Goal: Transaction & Acquisition: Obtain resource

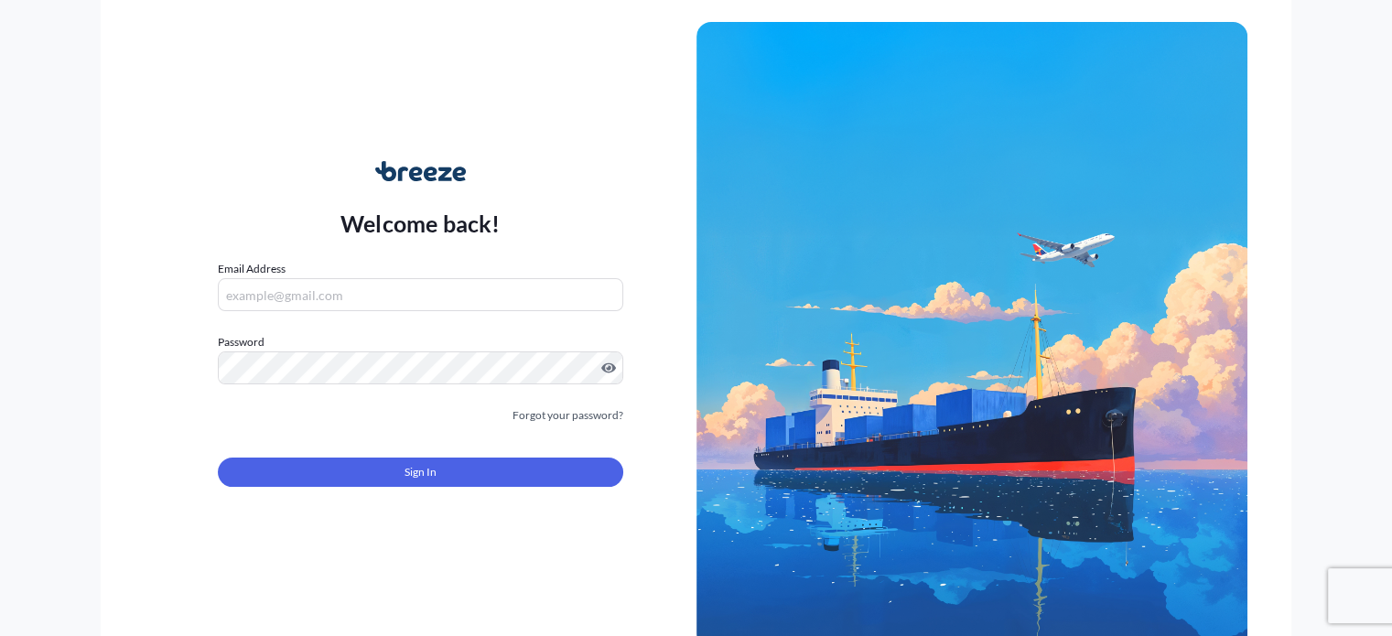
click at [334, 302] on input "Email Address" at bounding box center [420, 294] width 404 height 33
type input "[PERSON_NAME][EMAIL_ADDRESS][DOMAIN_NAME]"
click at [560, 518] on div "Welcome back! Email Address [PERSON_NAME][EMAIL_ADDRESS][DOMAIN_NAME] Password …" at bounding box center [420, 334] width 551 height 421
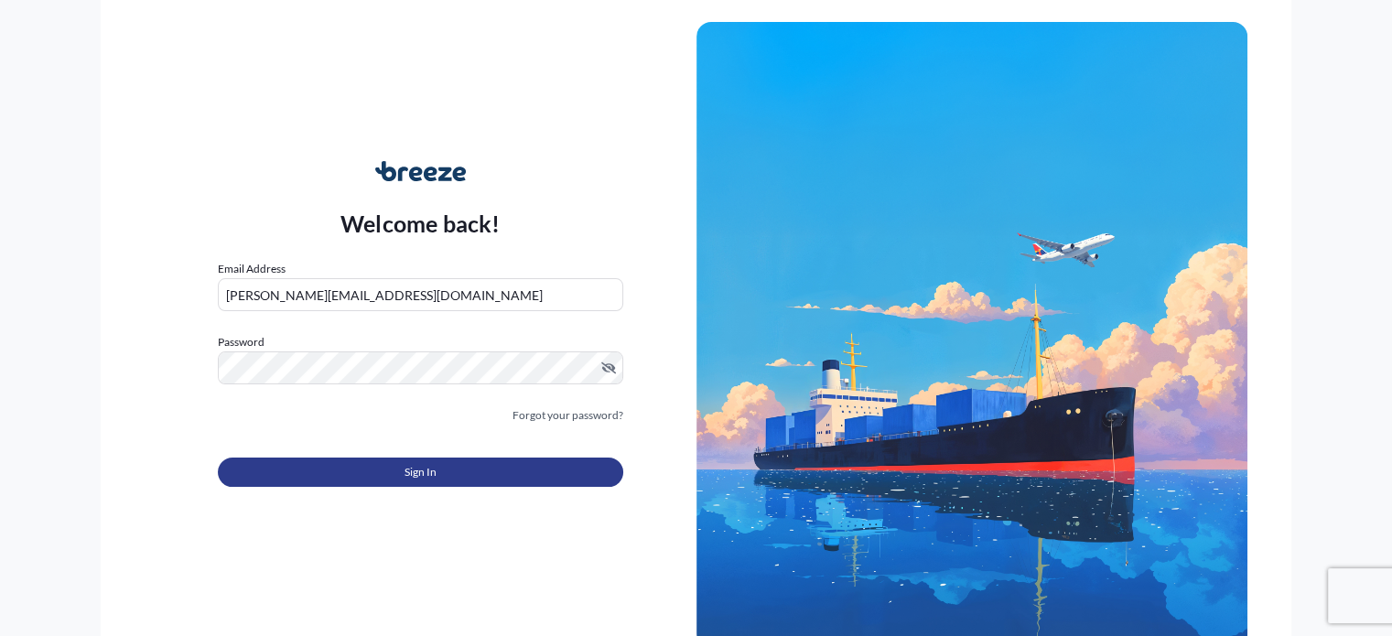
click at [484, 468] on button "Sign In" at bounding box center [420, 471] width 404 height 29
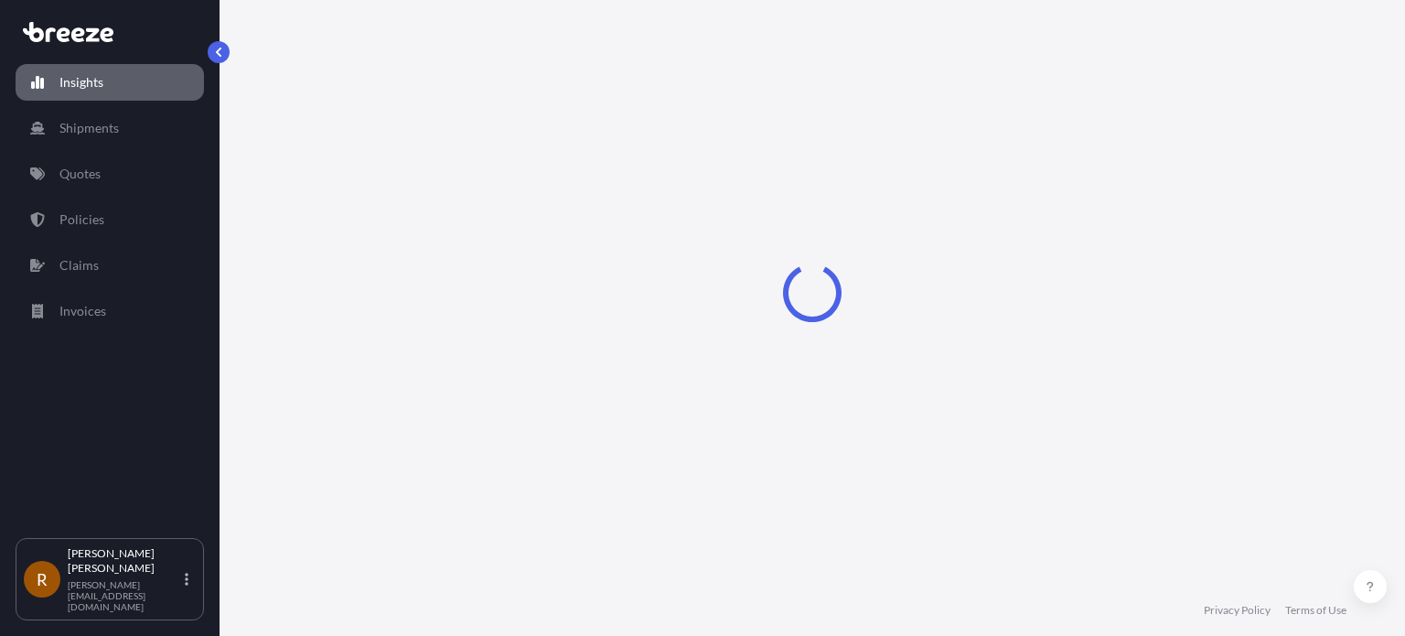
select select "2025"
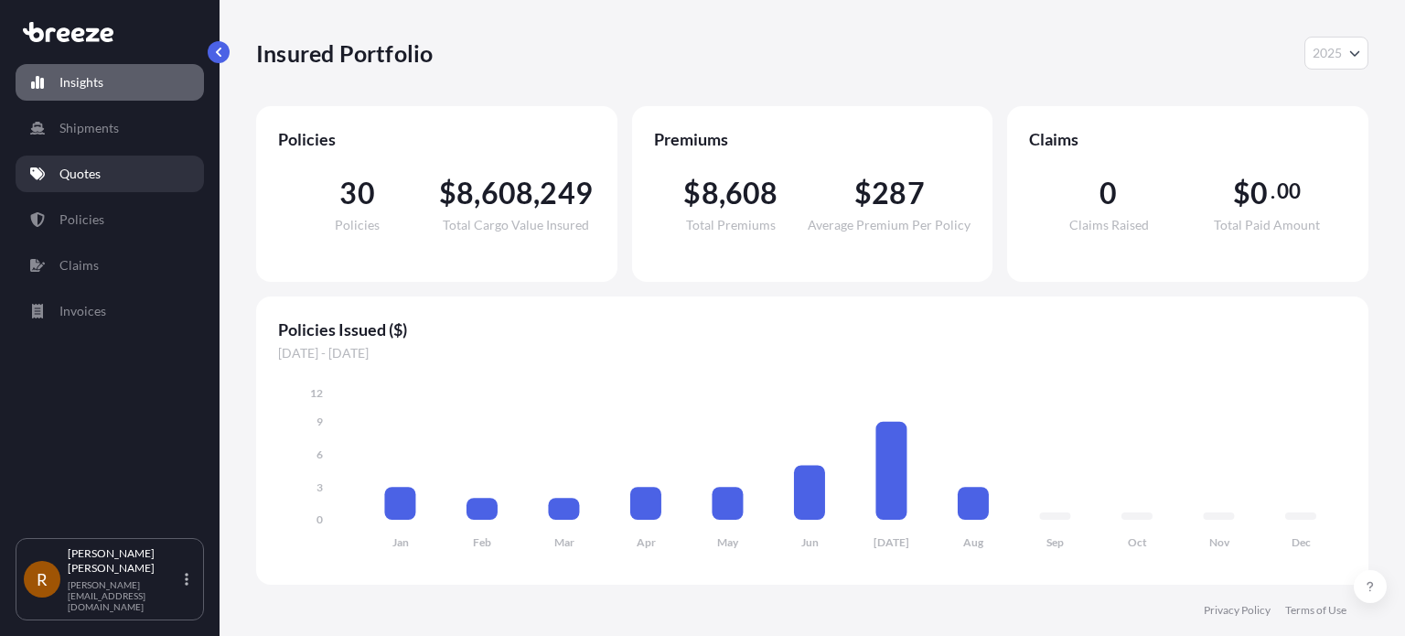
click at [83, 182] on link "Quotes" at bounding box center [110, 174] width 188 height 37
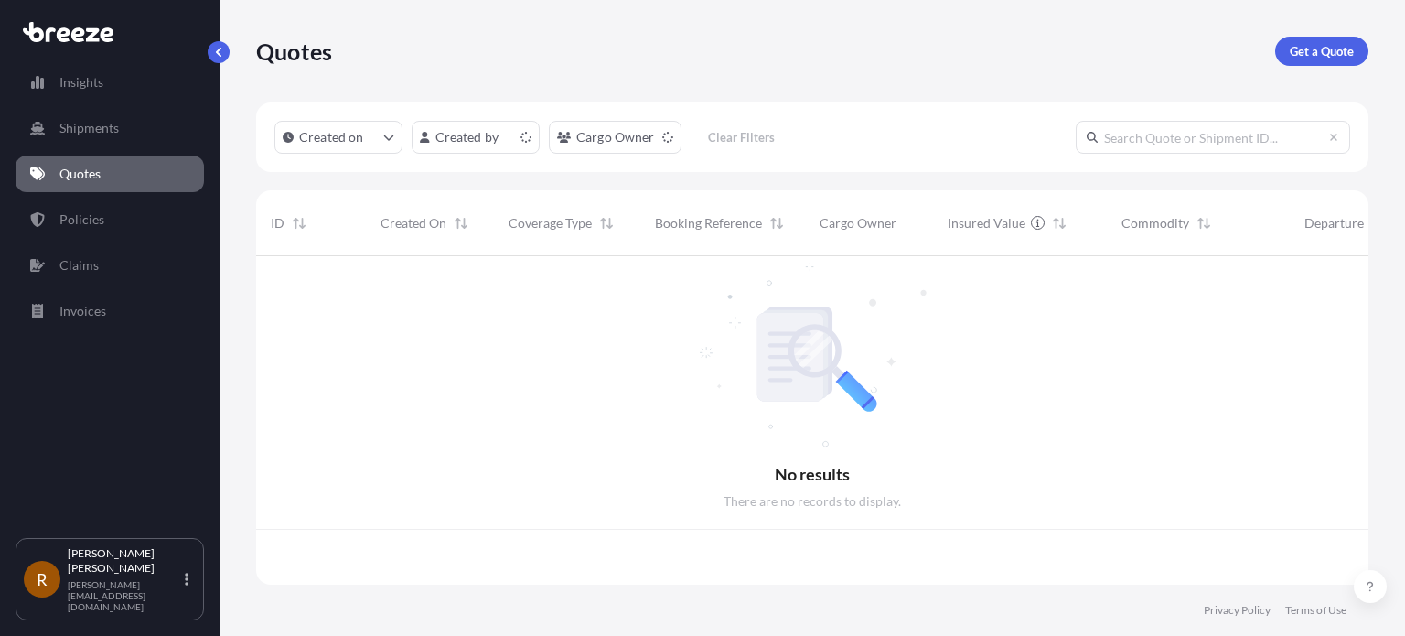
scroll to position [325, 1098]
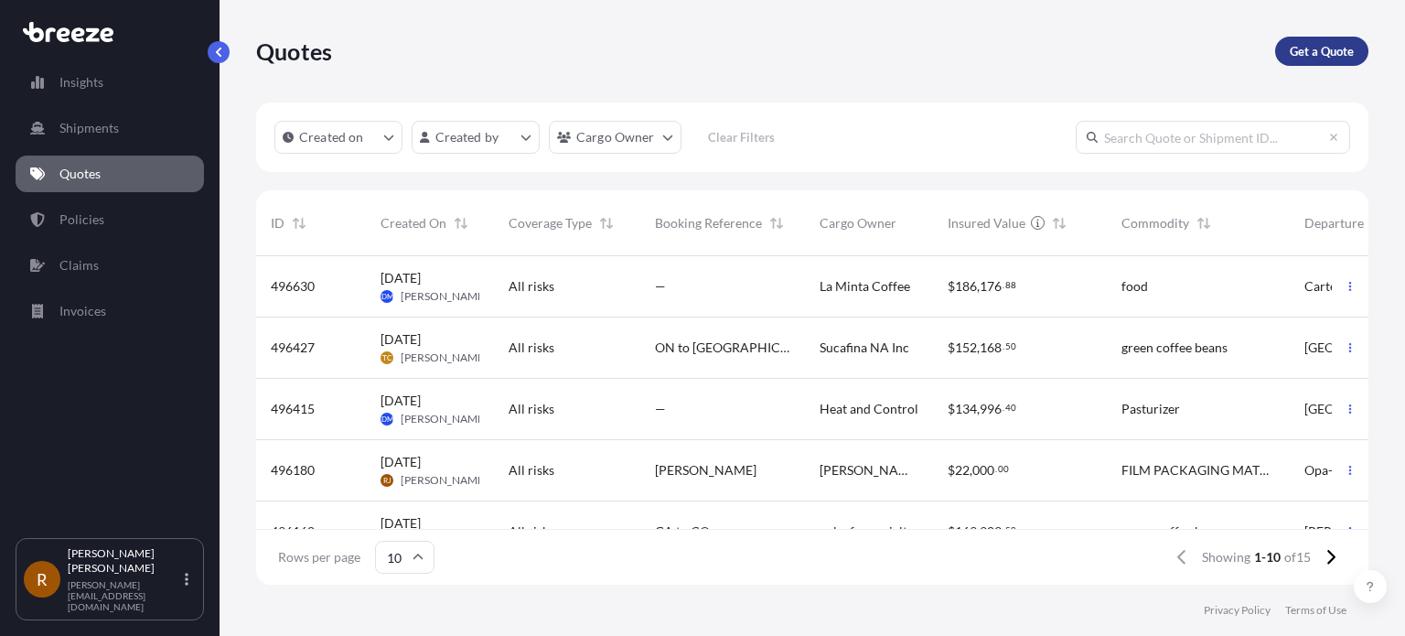
click at [1354, 42] on link "Get a Quote" at bounding box center [1321, 51] width 93 height 29
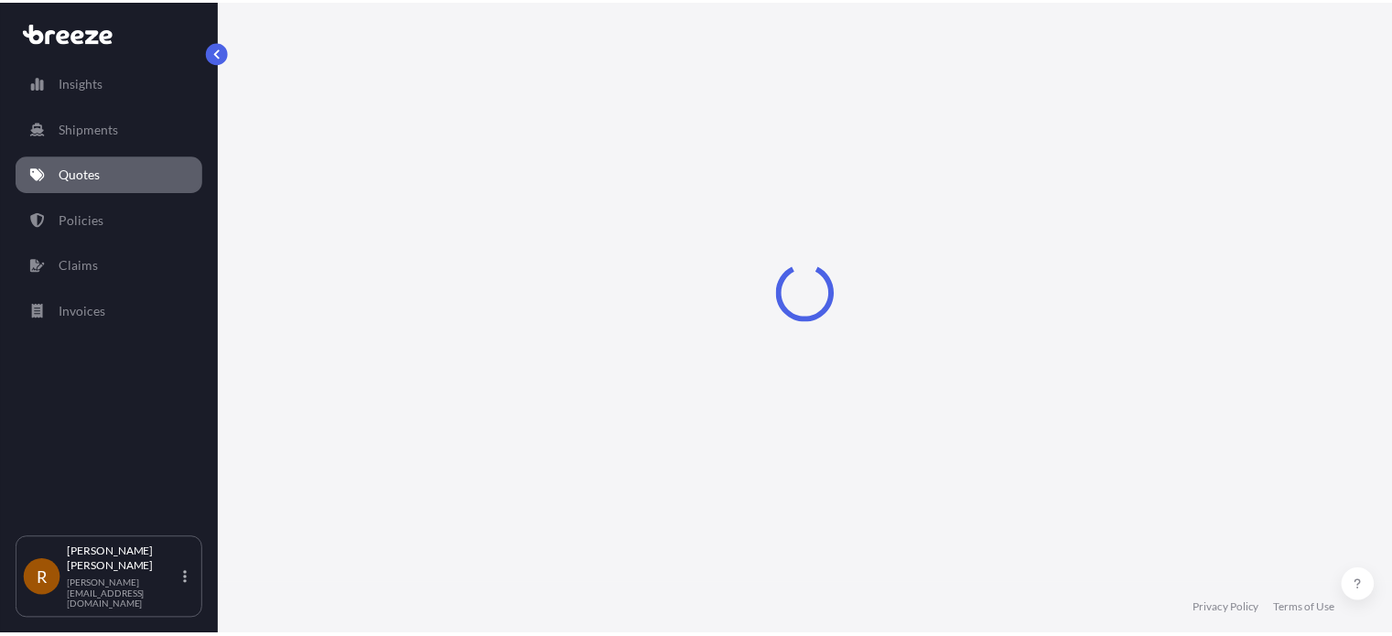
scroll to position [29, 0]
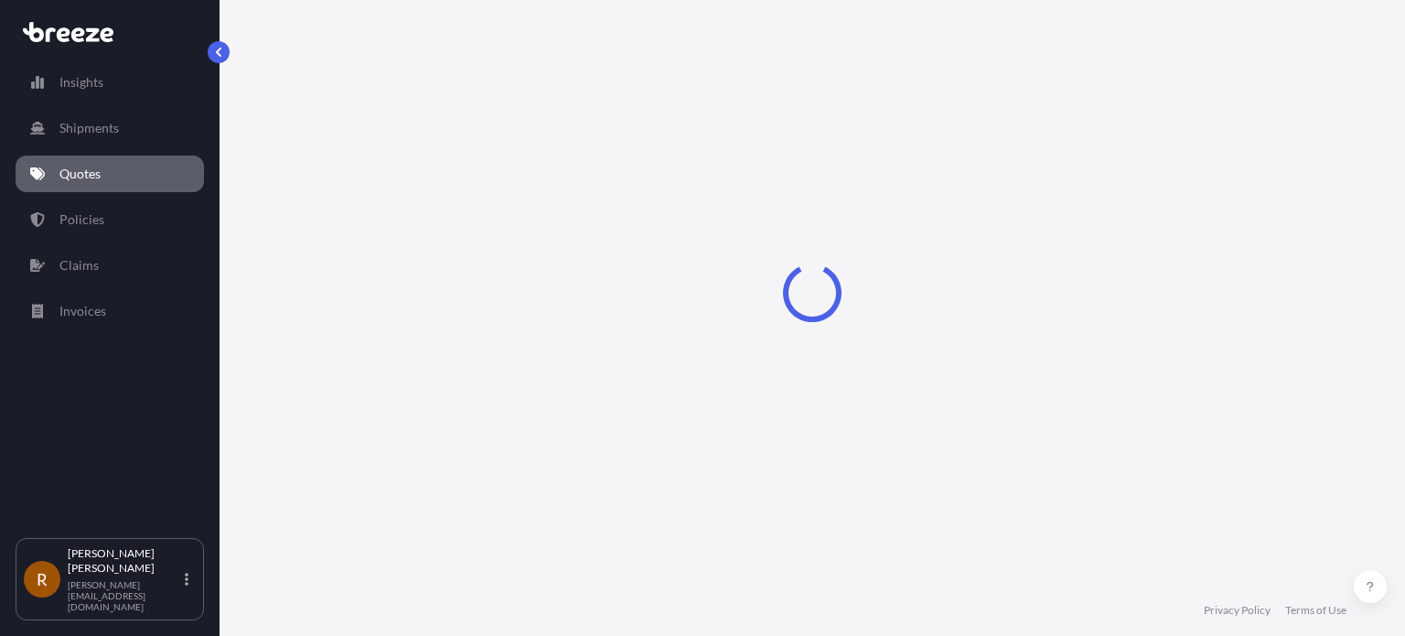
select select "Sea"
select select "1"
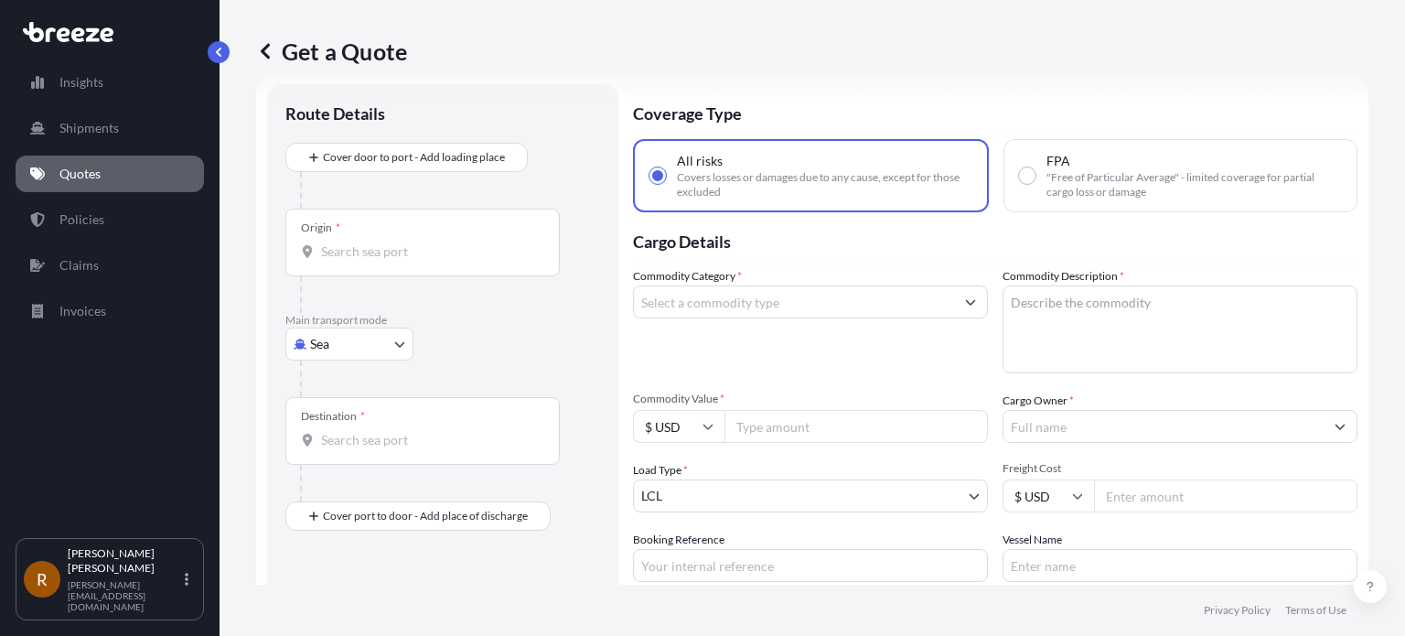
click at [709, 306] on input "Commodity Category *" at bounding box center [794, 301] width 320 height 33
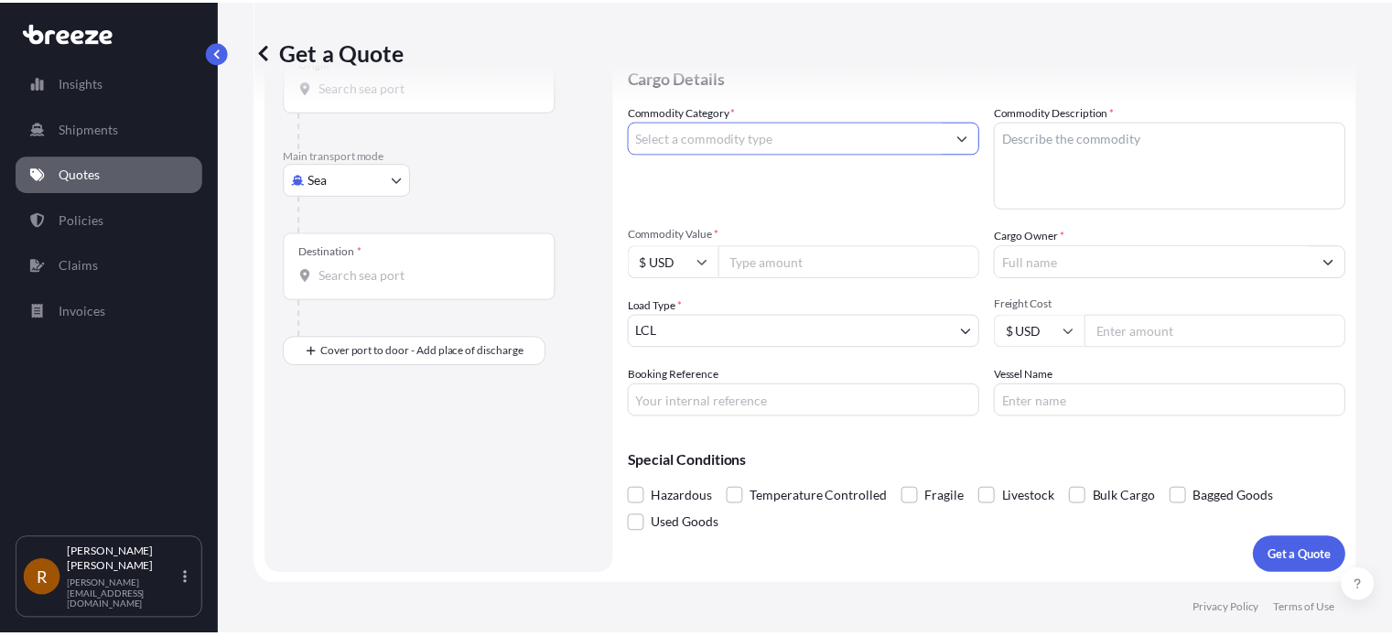
scroll to position [0, 0]
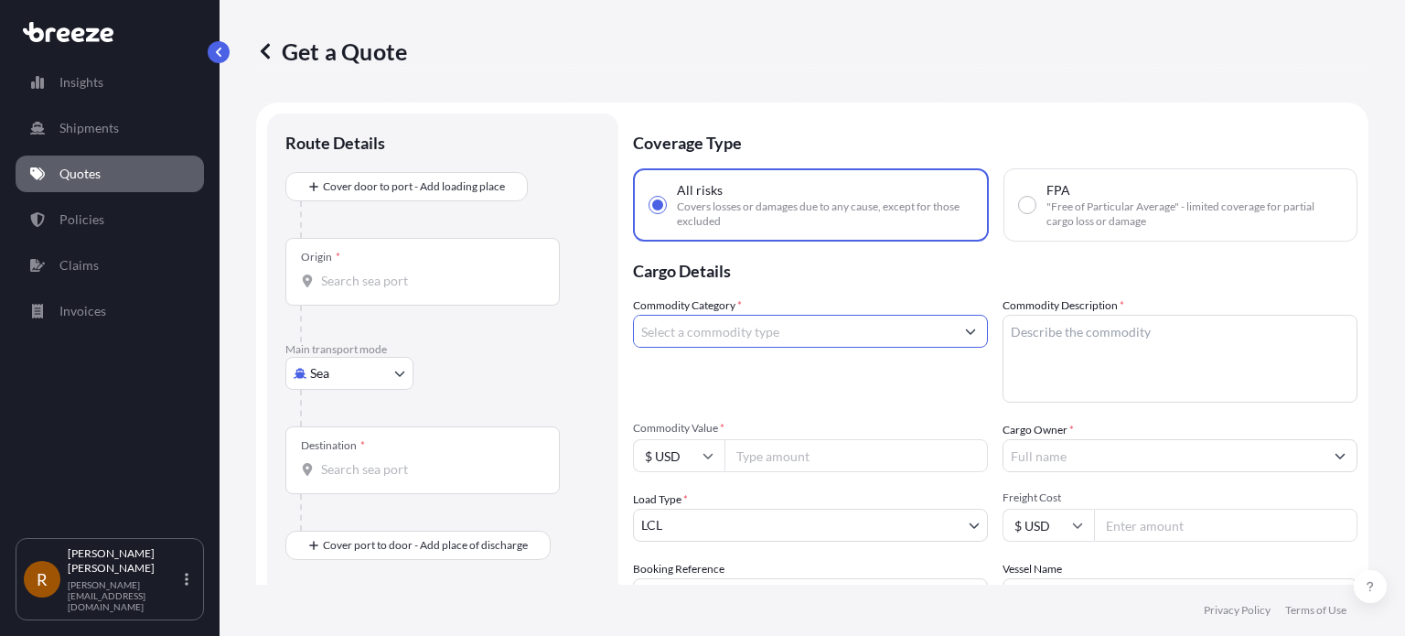
click at [367, 270] on div "Origin *" at bounding box center [422, 272] width 274 height 68
click at [367, 272] on input "Origin *" at bounding box center [429, 281] width 216 height 18
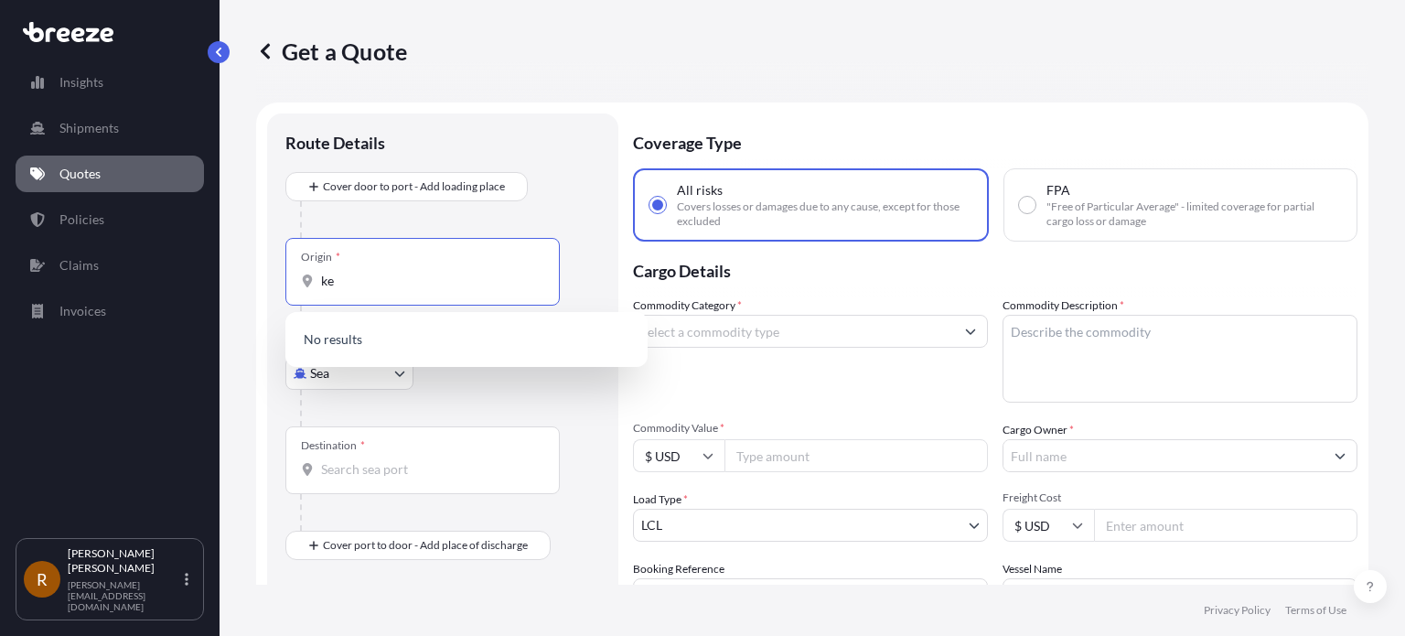
type input "k"
type input "K"
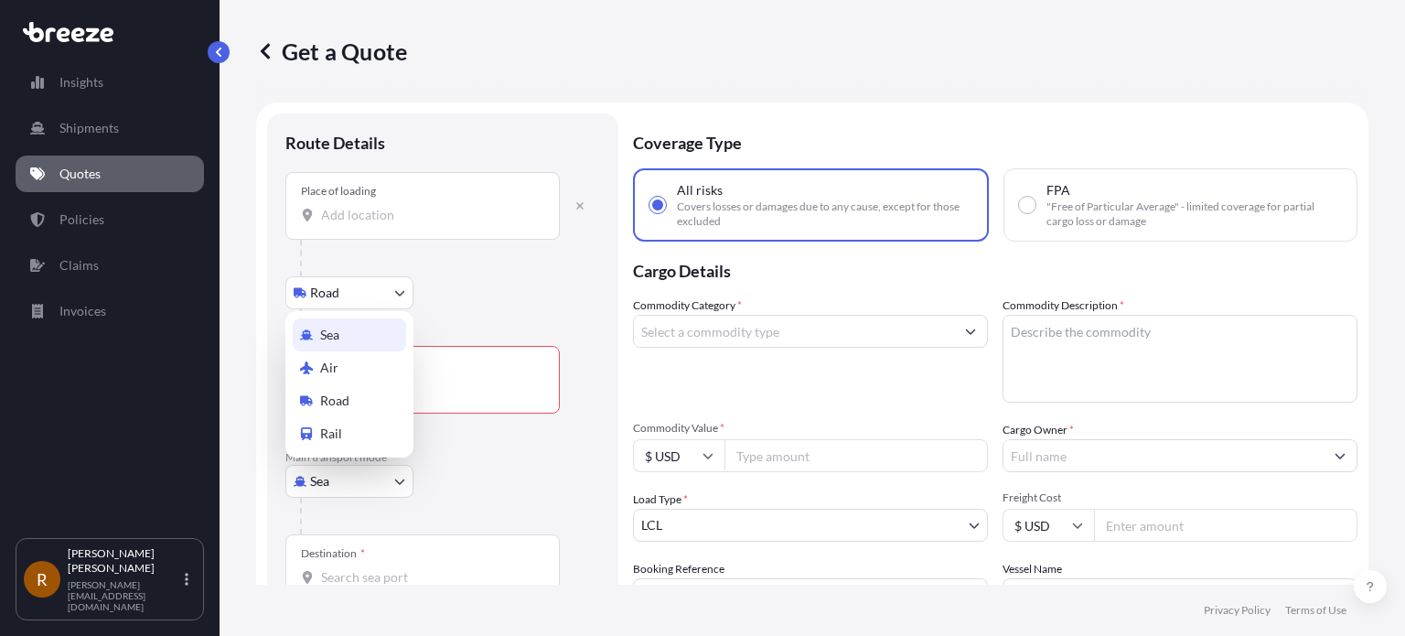
click at [362, 478] on body "Insights Shipments Quotes Policies Claims Invoices R [PERSON_NAME] [PERSON_NAME…" at bounding box center [702, 318] width 1405 height 636
click at [347, 398] on span "Road" at bounding box center [334, 401] width 29 height 18
select select "Road"
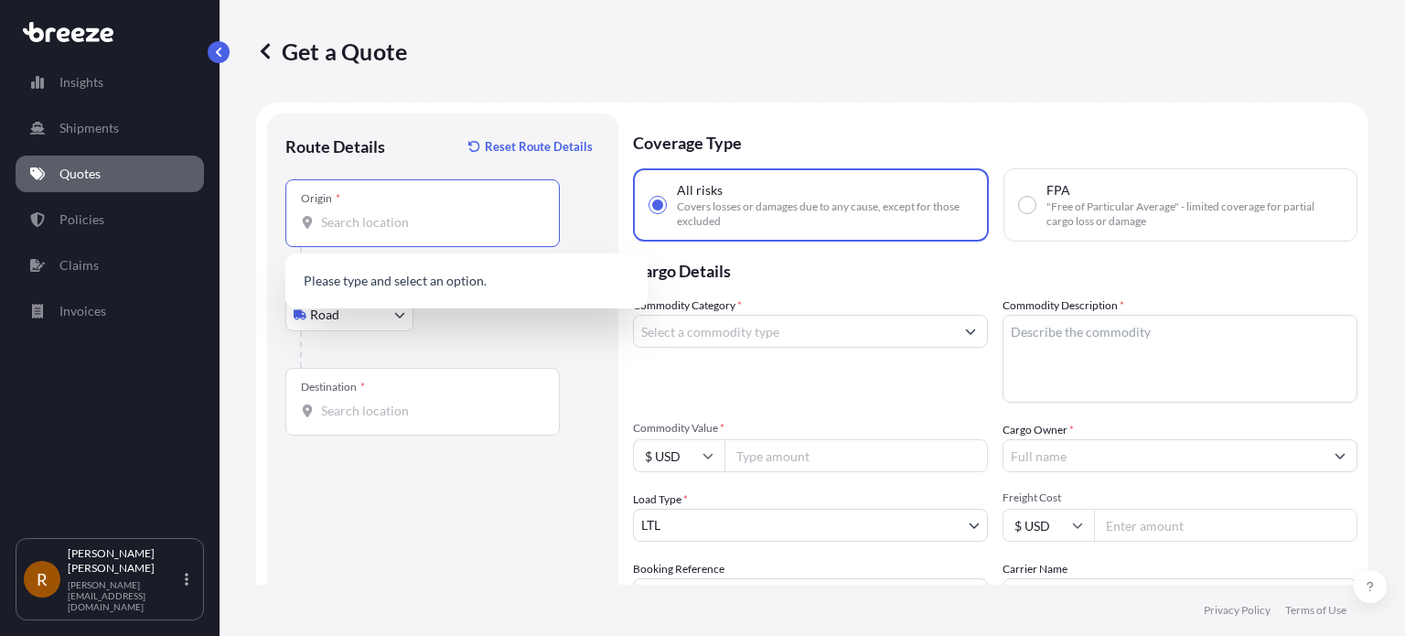
click at [378, 219] on input "Origin *" at bounding box center [429, 222] width 216 height 18
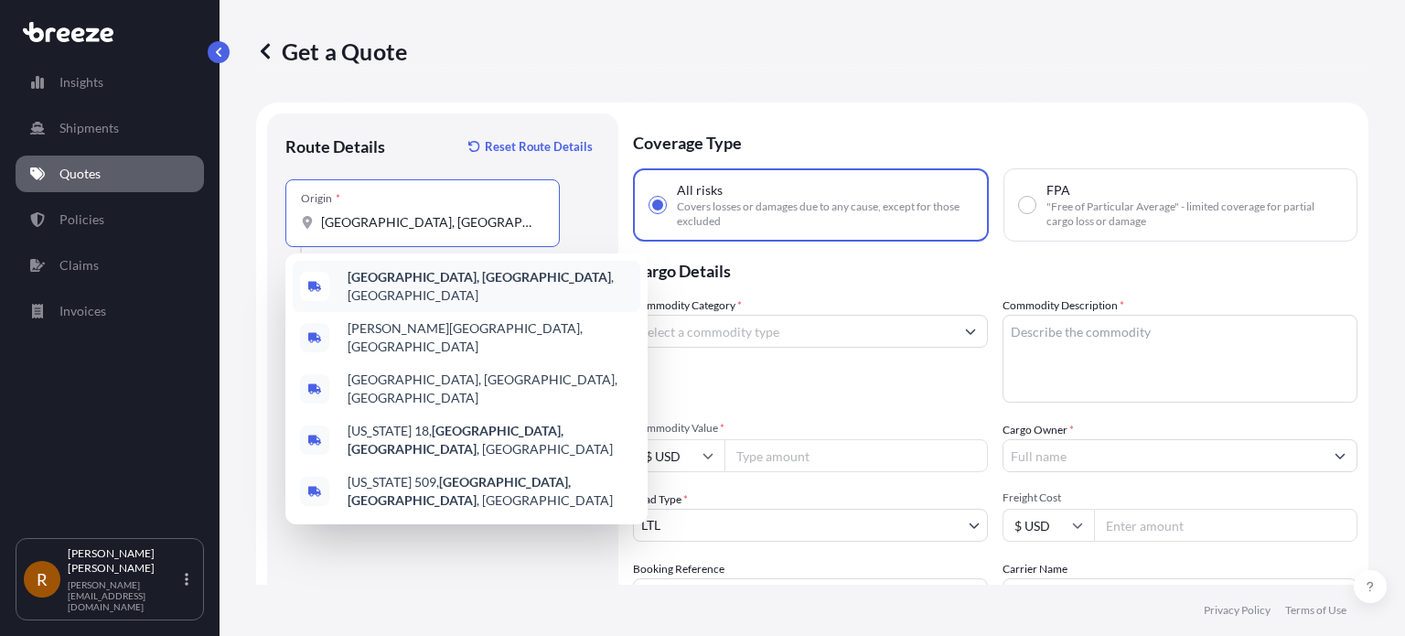
click at [400, 285] on b "[GEOGRAPHIC_DATA], [GEOGRAPHIC_DATA]" at bounding box center [479, 277] width 263 height 16
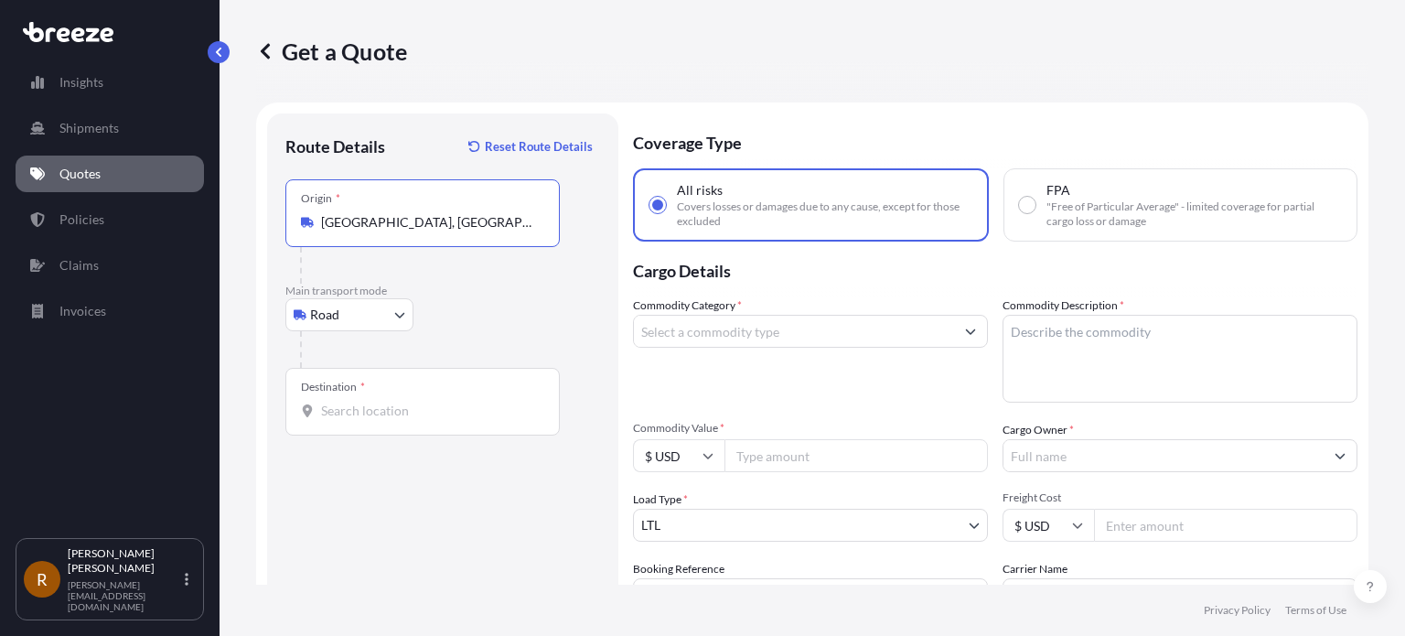
type input "[GEOGRAPHIC_DATA], [GEOGRAPHIC_DATA], [GEOGRAPHIC_DATA]"
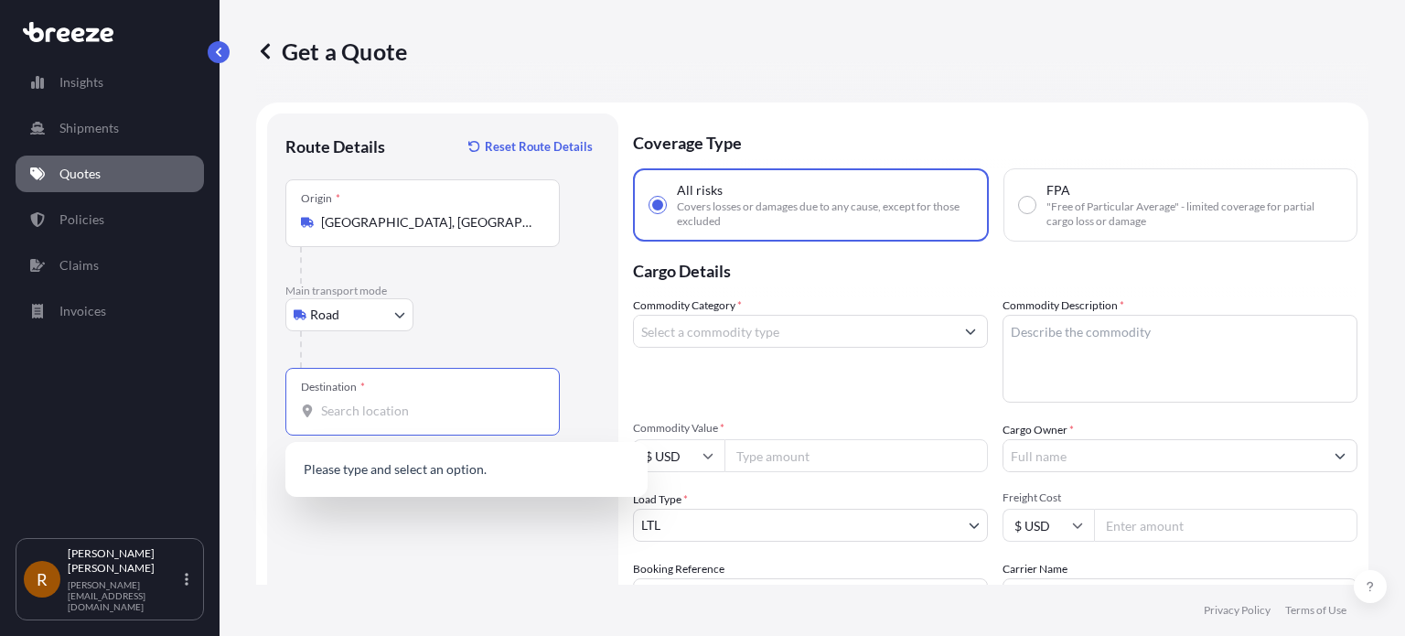
click at [356, 402] on input "Destination *" at bounding box center [429, 411] width 216 height 18
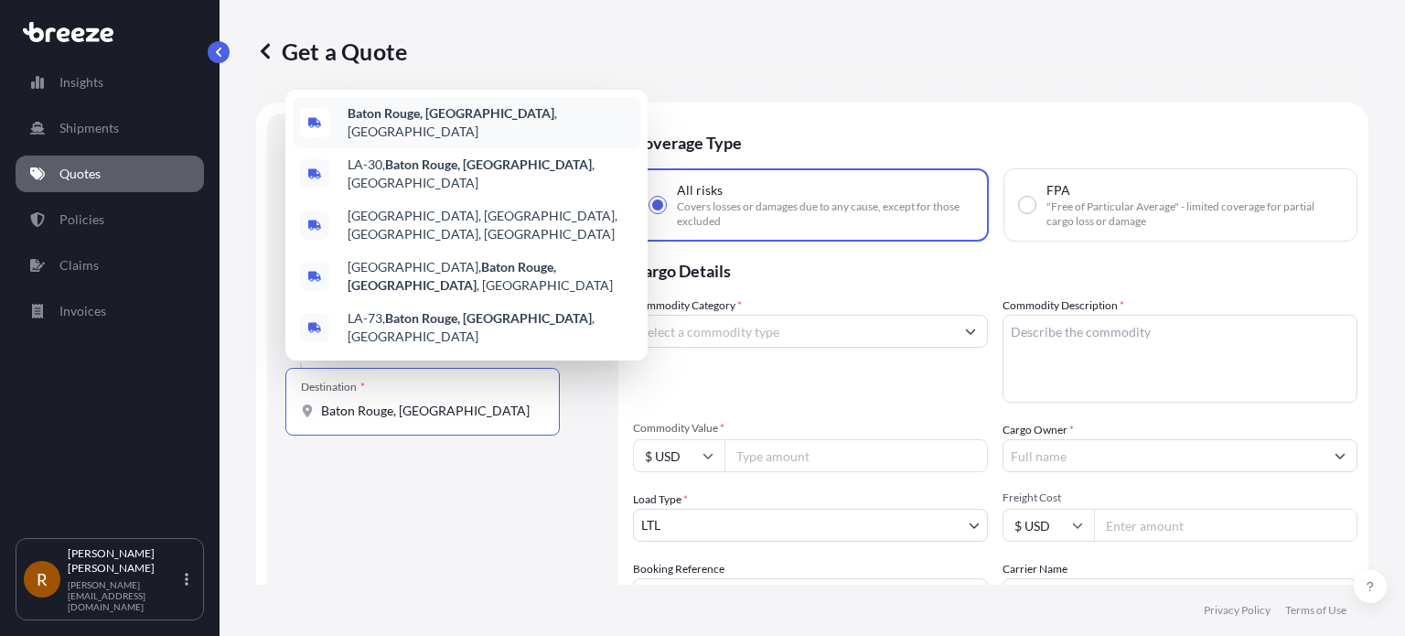
click at [487, 148] on div "Baton Rouge, [GEOGRAPHIC_DATA] , [GEOGRAPHIC_DATA]" at bounding box center [467, 122] width 348 height 51
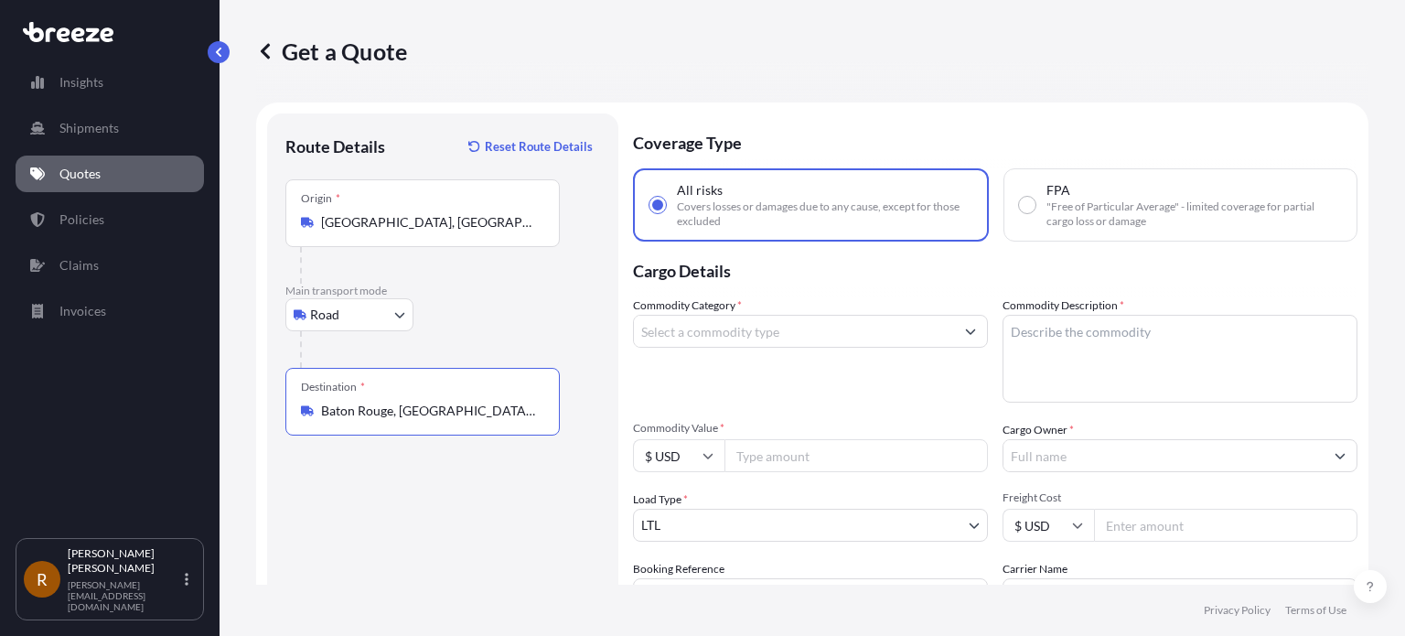
type input "Baton Rouge, [GEOGRAPHIC_DATA], [GEOGRAPHIC_DATA]"
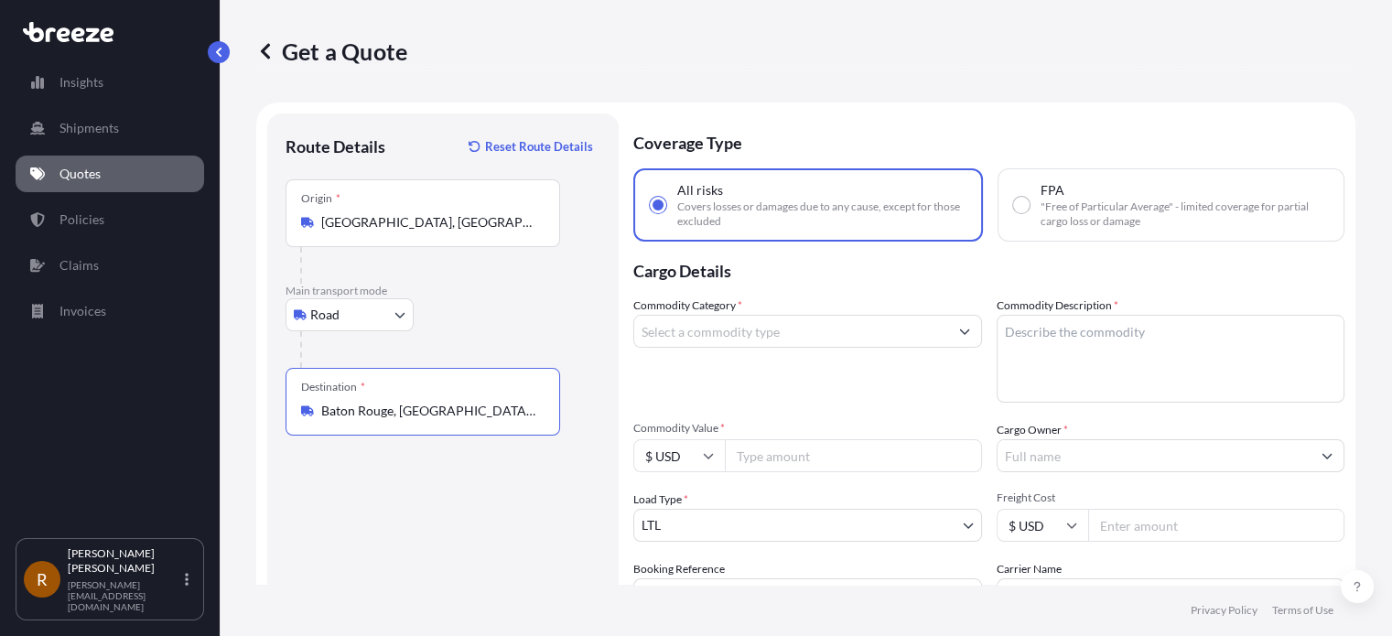
click at [736, 330] on input "Commodity Category *" at bounding box center [791, 331] width 314 height 33
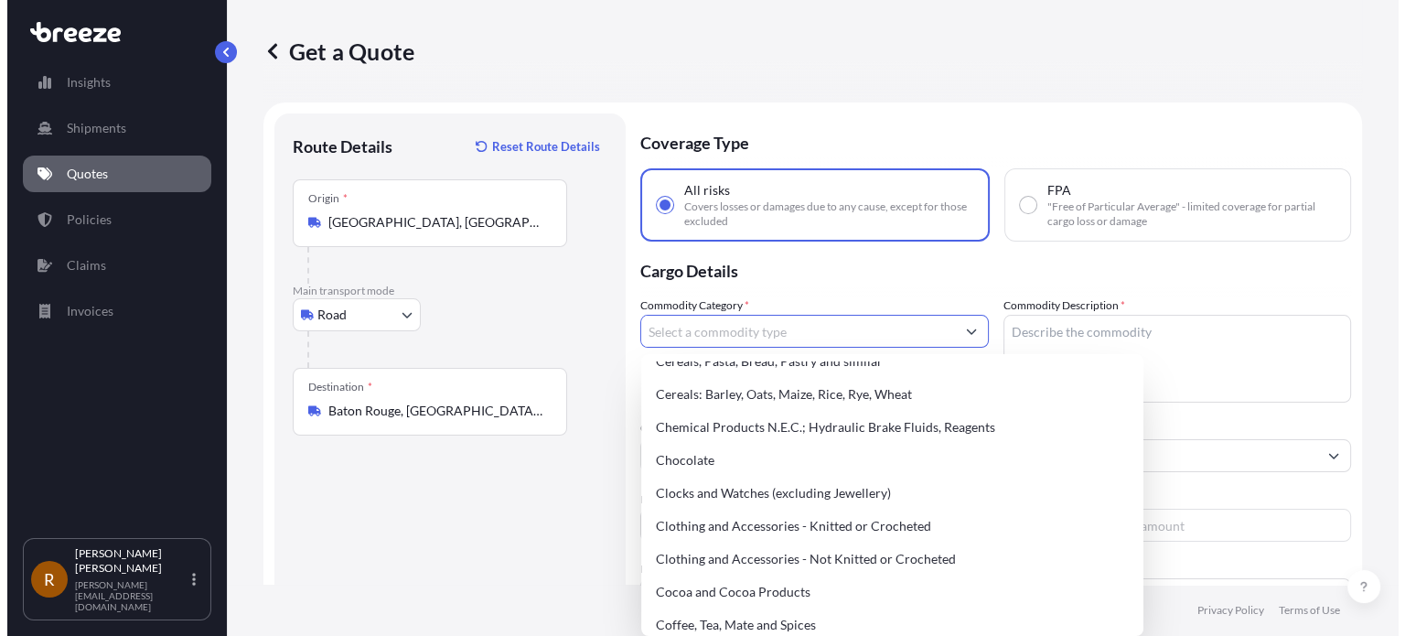
scroll to position [549, 0]
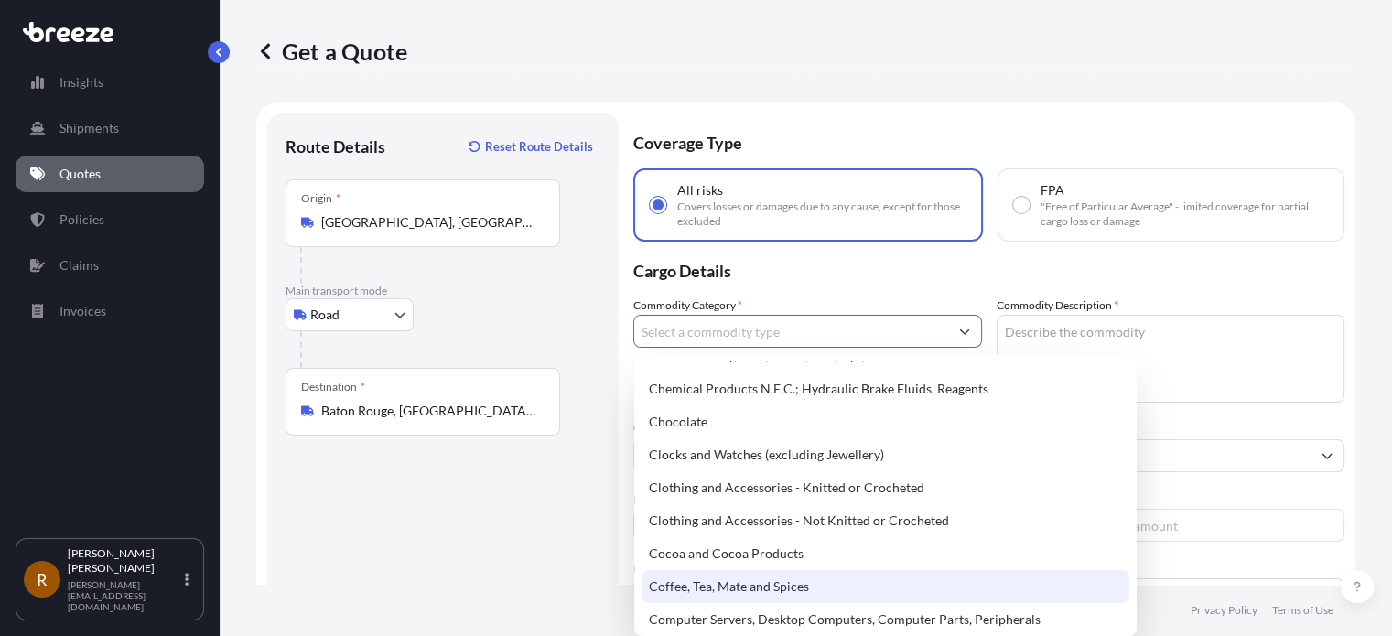
click at [772, 581] on div "Coffee, Tea, Mate and Spices" at bounding box center [885, 586] width 488 height 33
type input "Coffee, Tea, Mate and Spices"
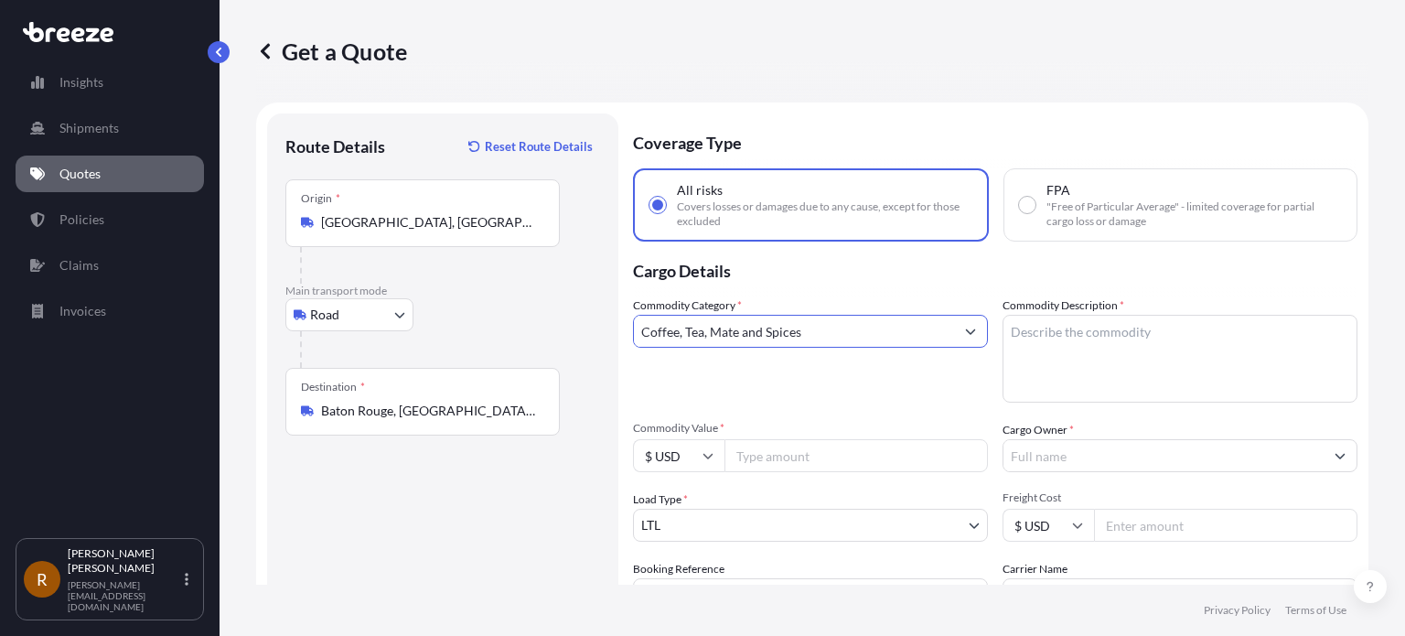
click at [1102, 334] on textarea "Commodity Description *" at bounding box center [1180, 359] width 355 height 88
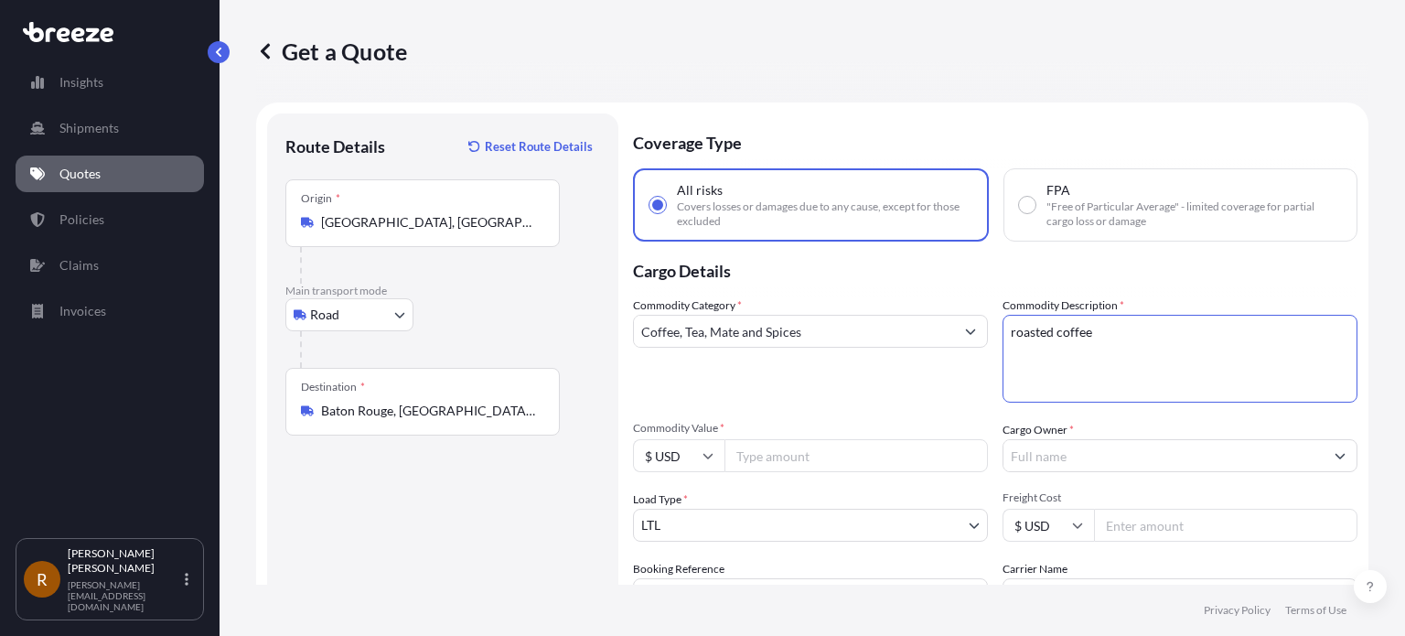
type textarea "roasted coffee"
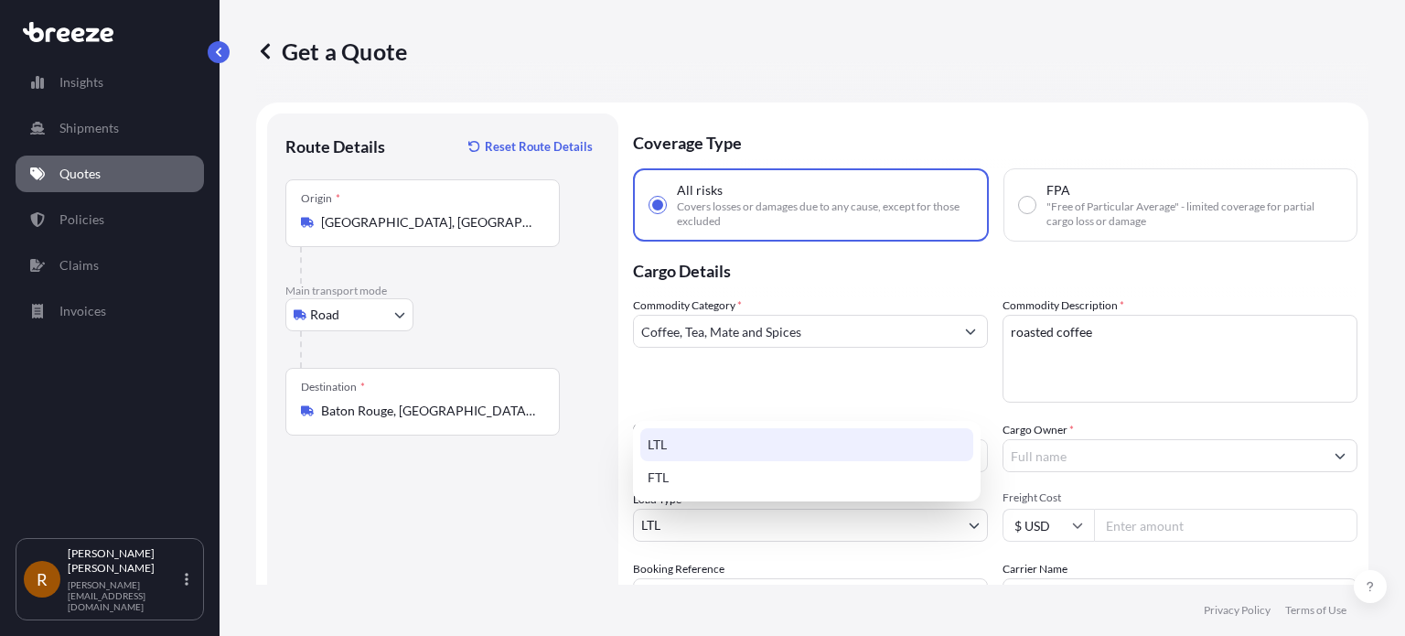
click at [765, 534] on body "Insights Shipments Quotes Policies Claims Invoices R [PERSON_NAME] [PERSON_NAME…" at bounding box center [702, 318] width 1405 height 636
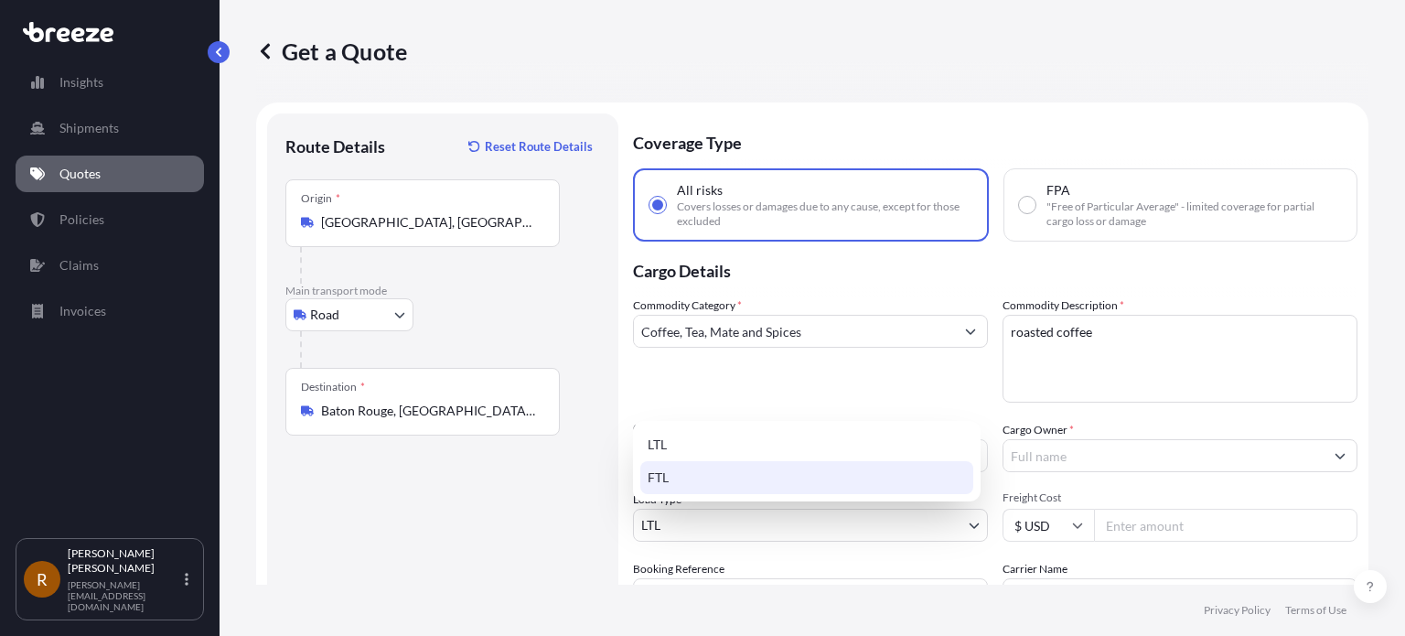
click at [698, 480] on div "FTL" at bounding box center [806, 477] width 333 height 33
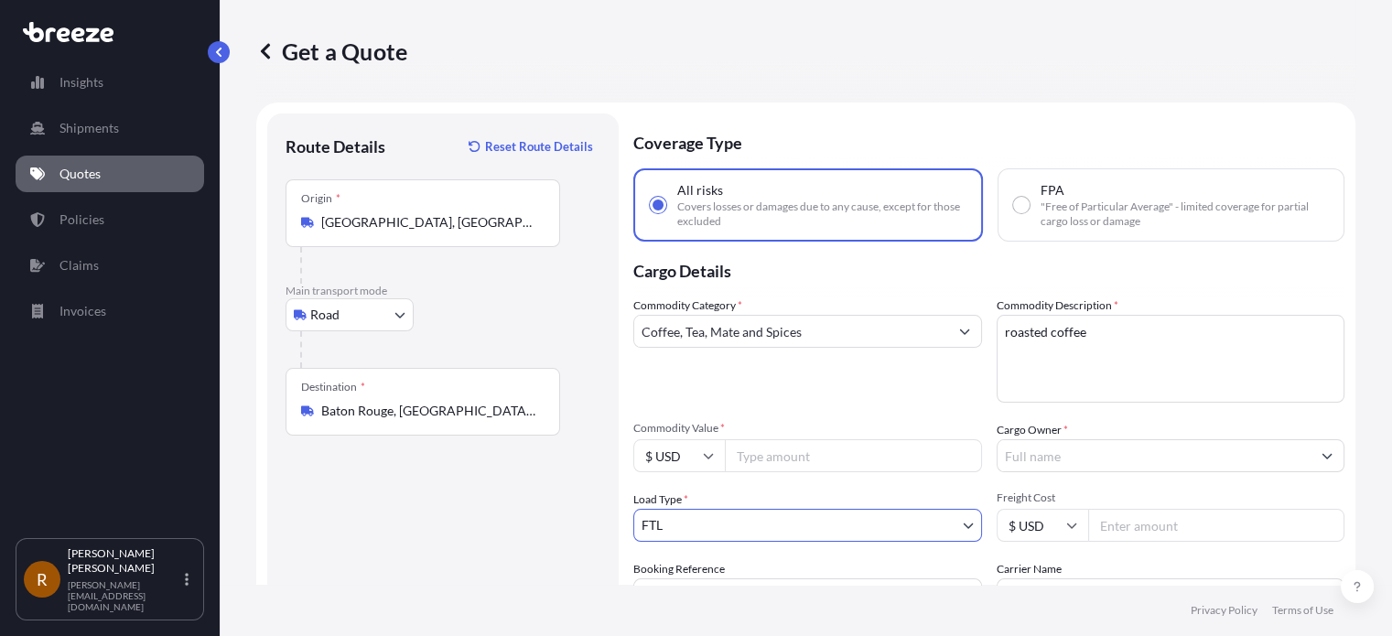
click at [1055, 464] on input "Cargo Owner *" at bounding box center [1154, 455] width 314 height 33
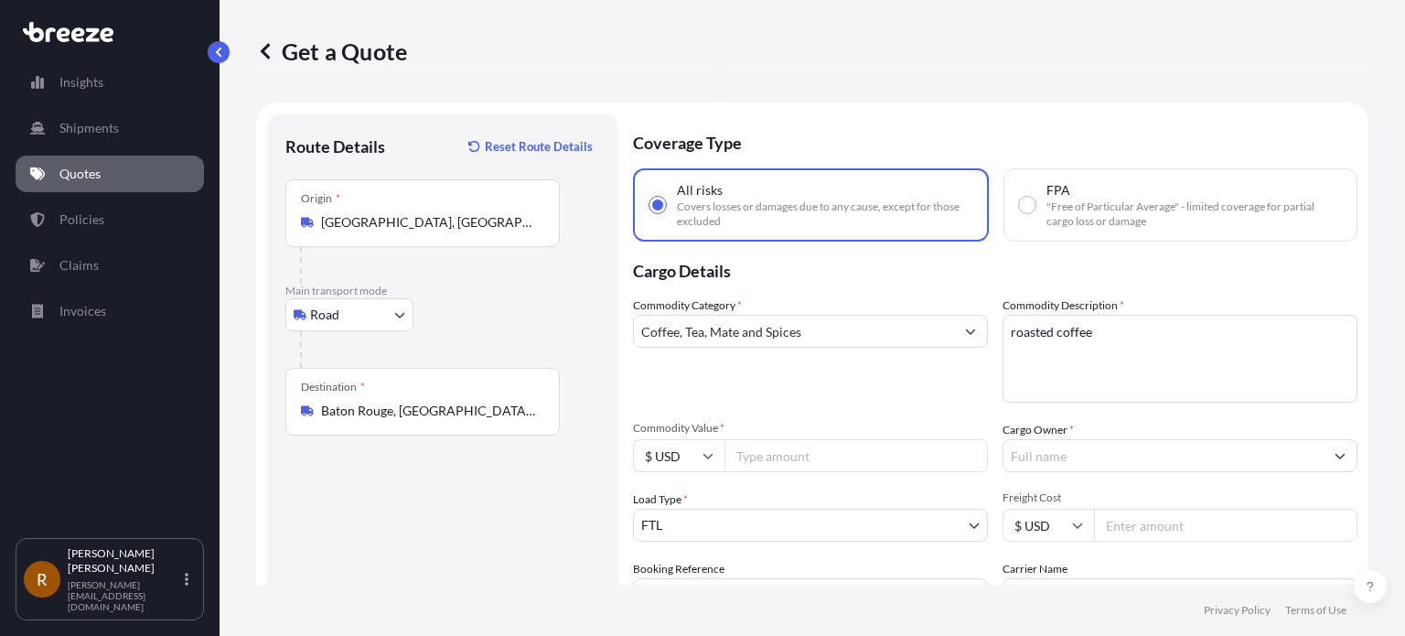
click at [1033, 453] on input "Cargo Owner *" at bounding box center [1164, 455] width 320 height 33
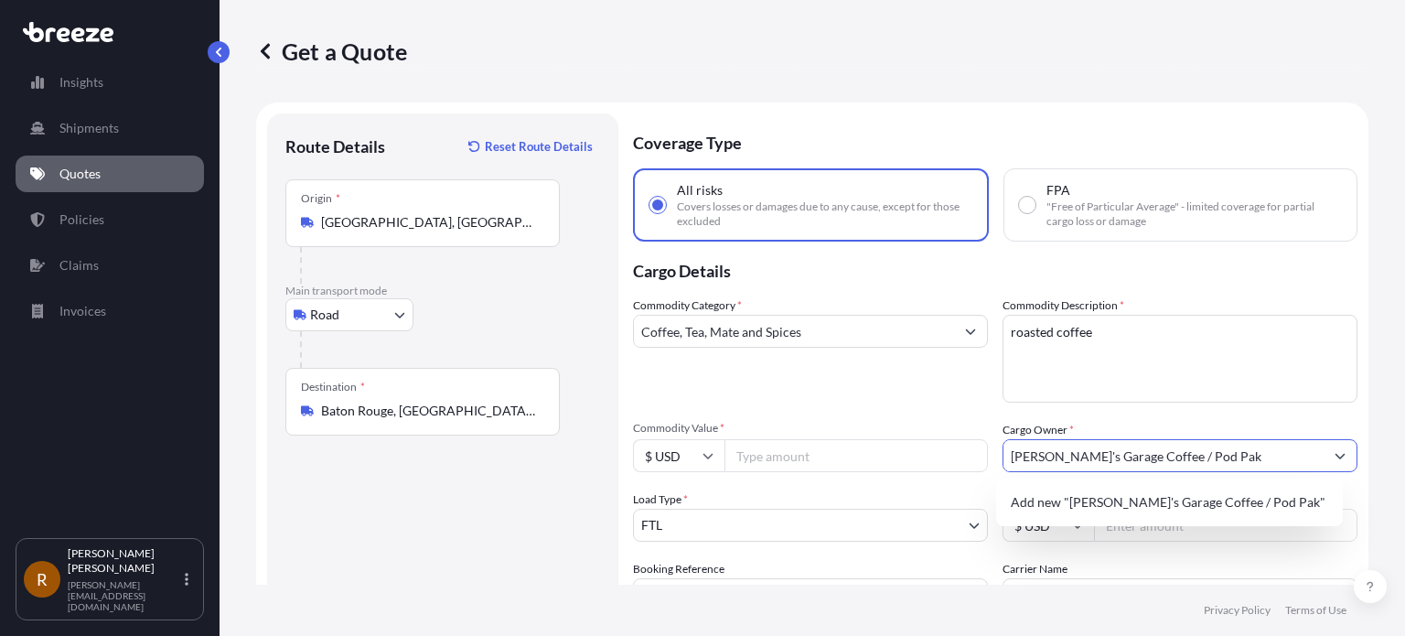
type input "[PERSON_NAME]'s Garage Coffee / Pod Pak"
click at [823, 457] on input "Commodity Value *" at bounding box center [856, 455] width 263 height 33
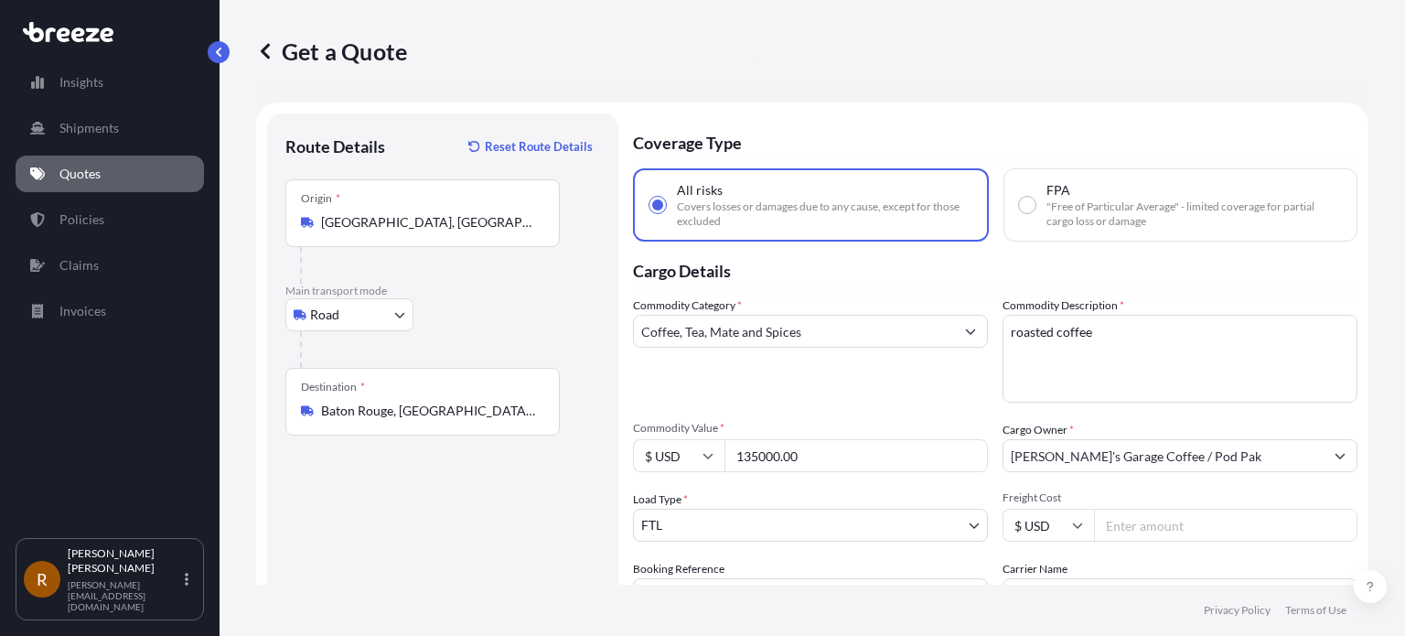
type input "135000.00"
click at [1128, 522] on input "Freight Cost" at bounding box center [1225, 525] width 263 height 33
type input "4400"
click at [943, 372] on div "Commodity Category * Coffee, Tea, Mate and Spices" at bounding box center [810, 349] width 355 height 106
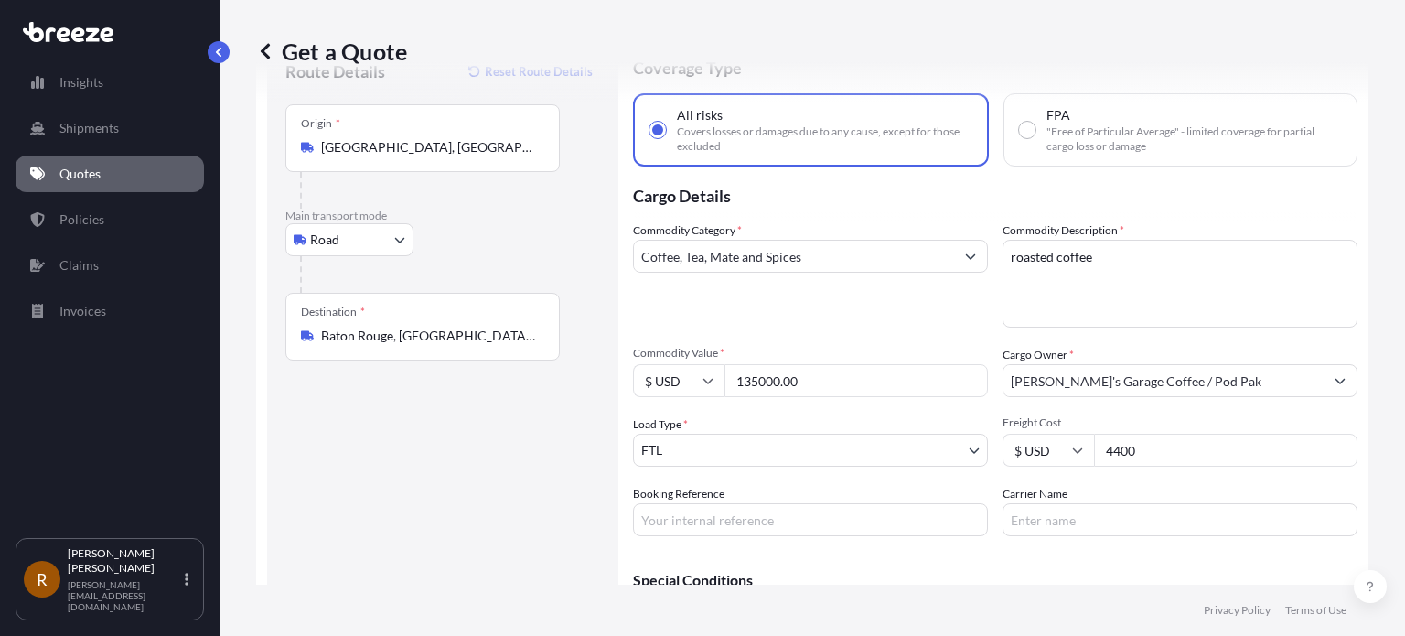
scroll to position [194, 0]
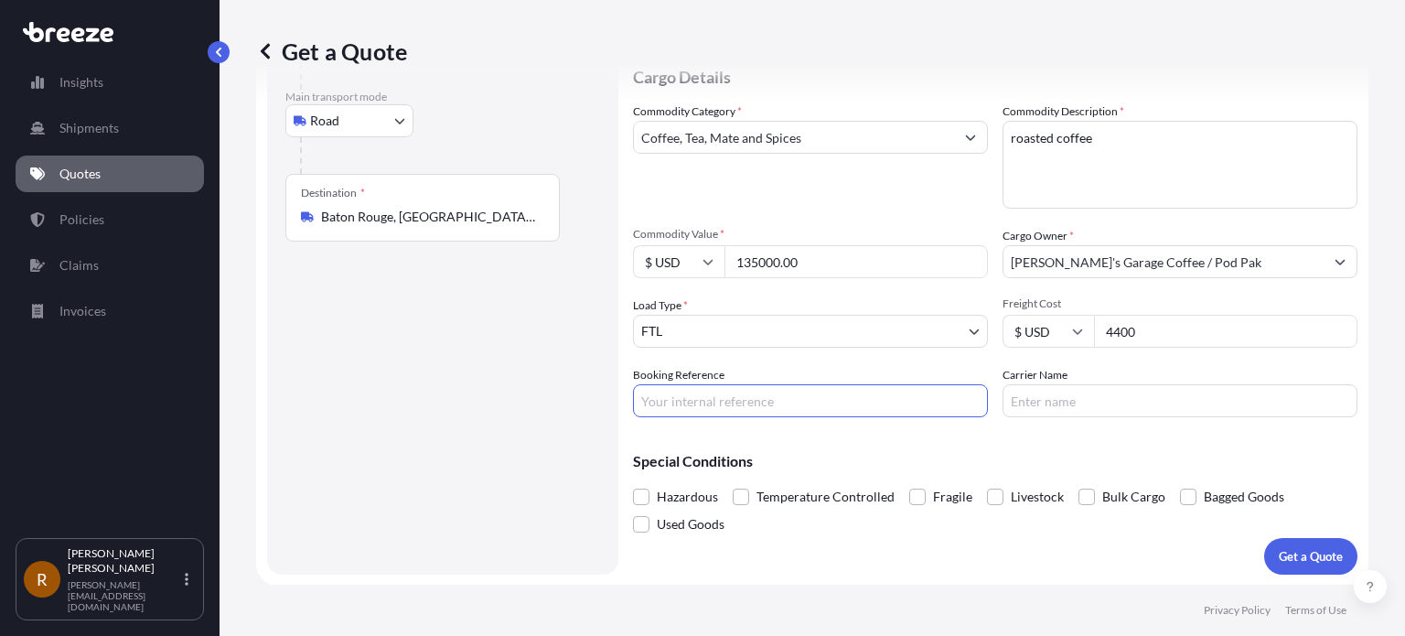
click at [734, 400] on input "Booking Reference" at bounding box center [810, 400] width 355 height 33
type input "test quote"
click at [1043, 405] on input "Carrier Name" at bounding box center [1180, 400] width 355 height 33
type input "[PERSON_NAME]"
click at [1189, 495] on span at bounding box center [1188, 497] width 16 height 16
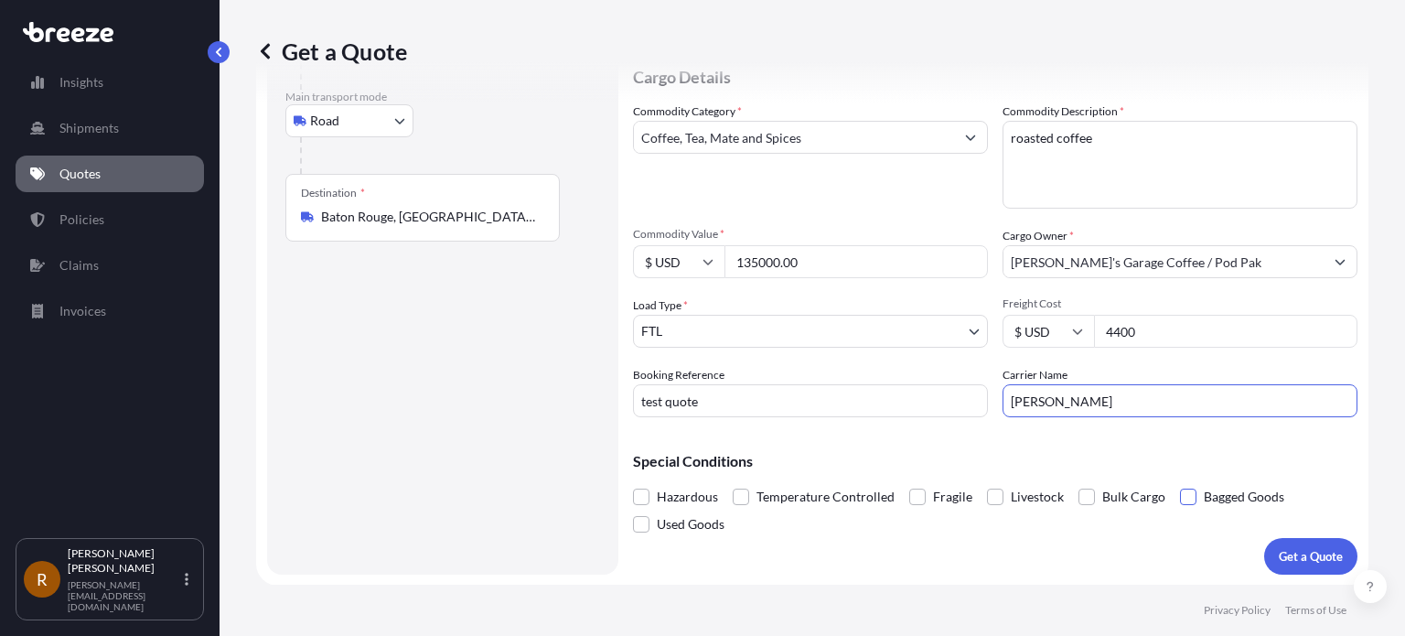
click at [1180, 483] on input "Bagged Goods" at bounding box center [1180, 483] width 0 height 0
click at [1133, 331] on input "4400" at bounding box center [1225, 331] width 263 height 33
type input "4400.00"
click at [1301, 562] on p "Get a Quote" at bounding box center [1311, 556] width 64 height 18
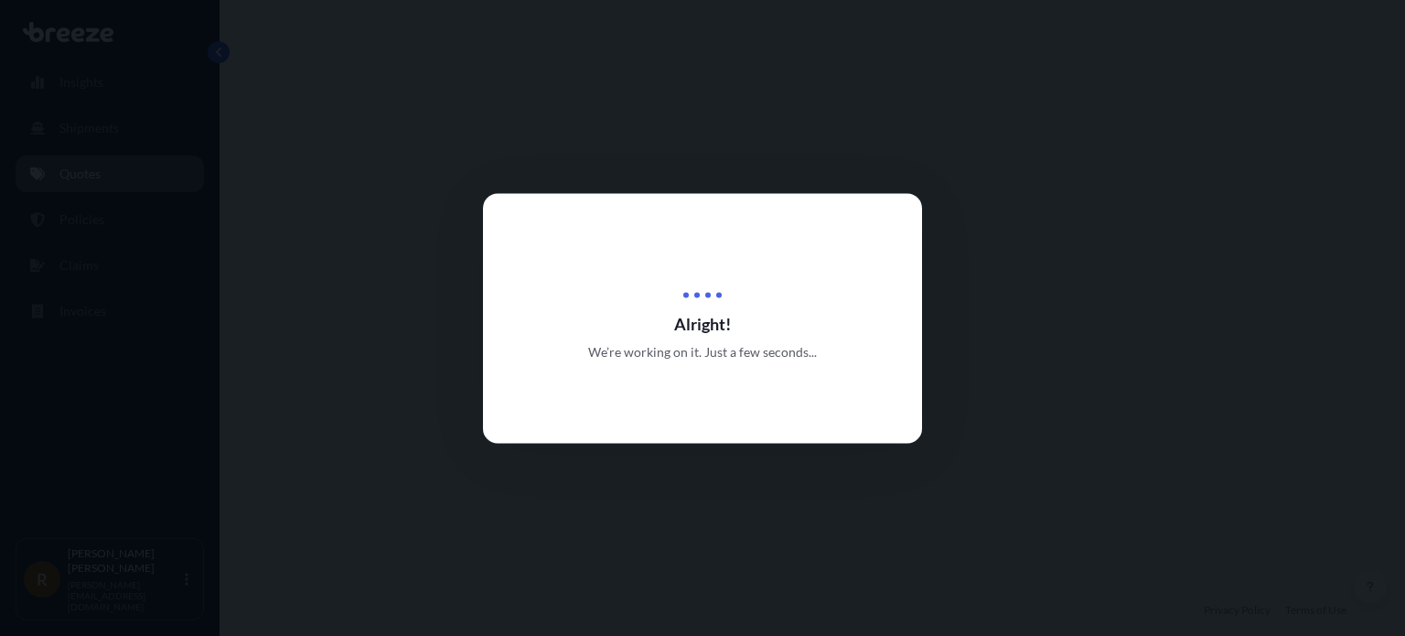
select select "Road"
select select "2"
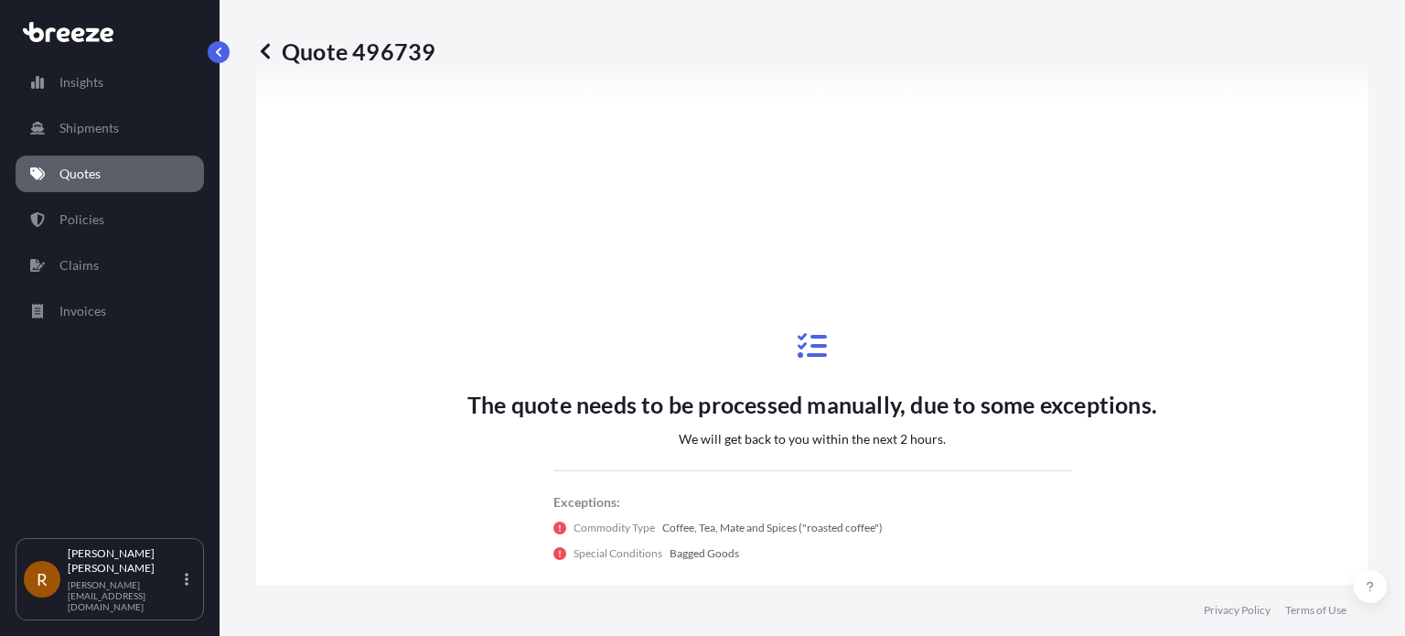
scroll to position [705, 0]
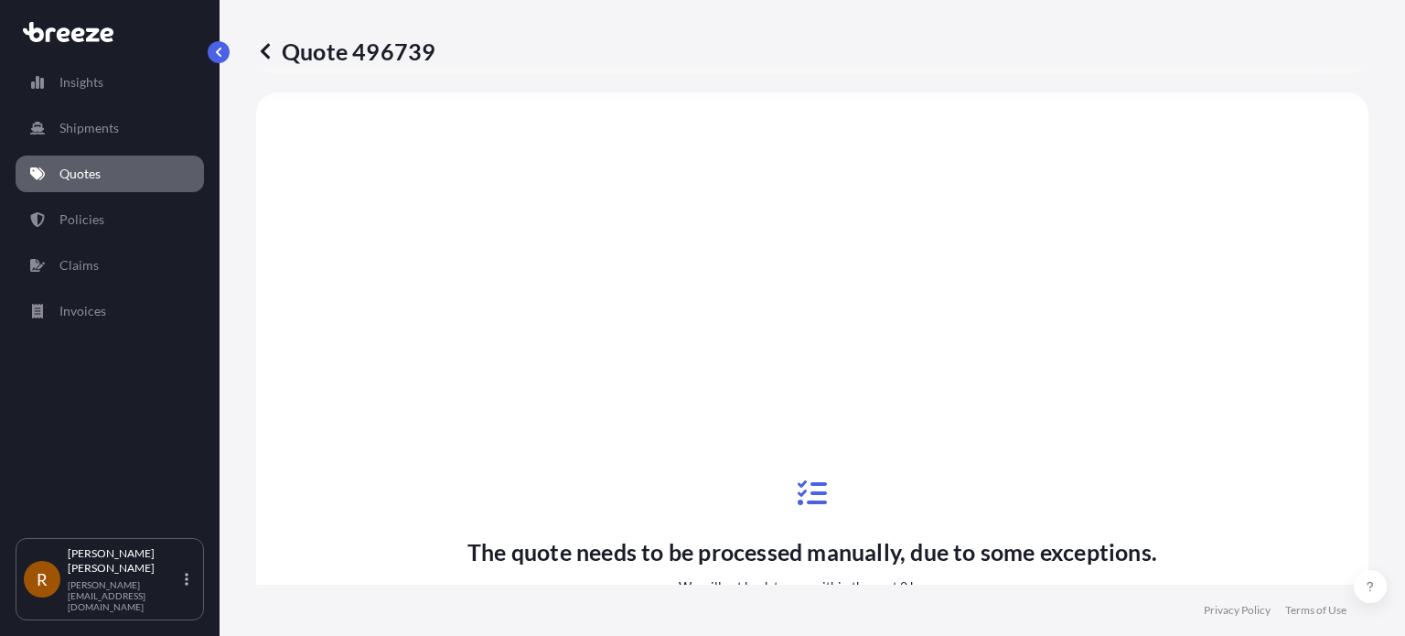
click at [87, 175] on p "Quotes" at bounding box center [79, 174] width 41 height 18
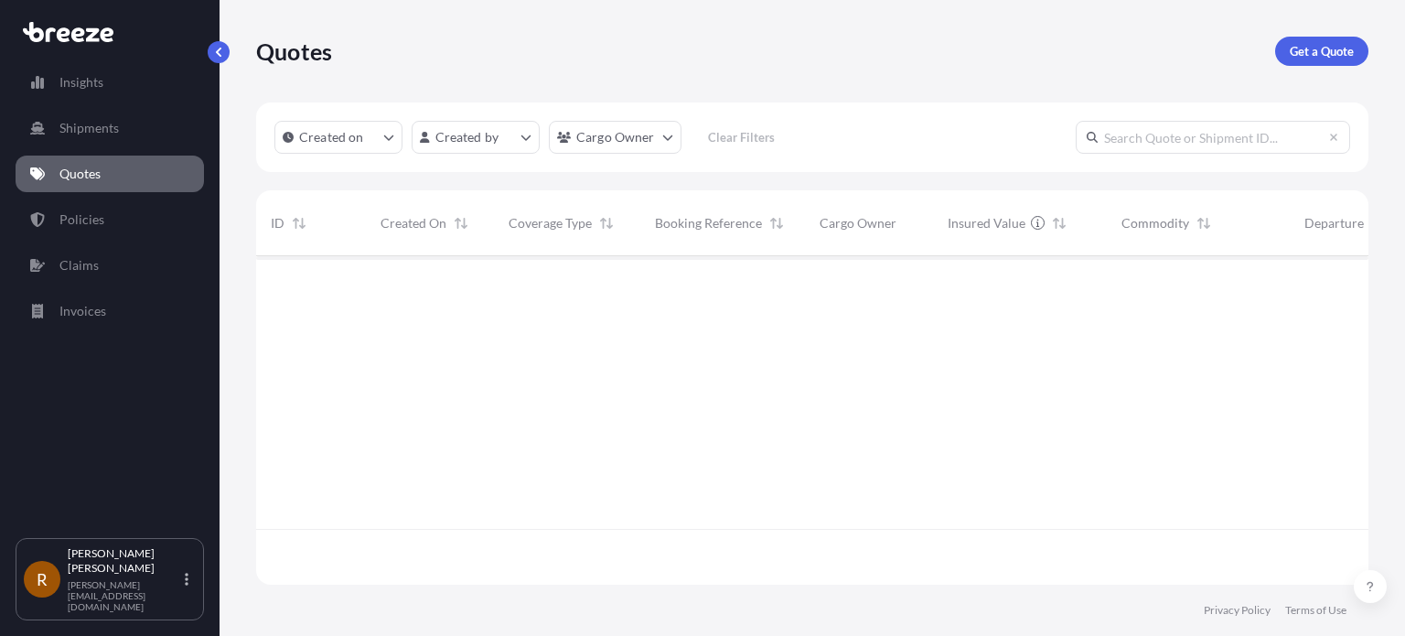
scroll to position [325, 1098]
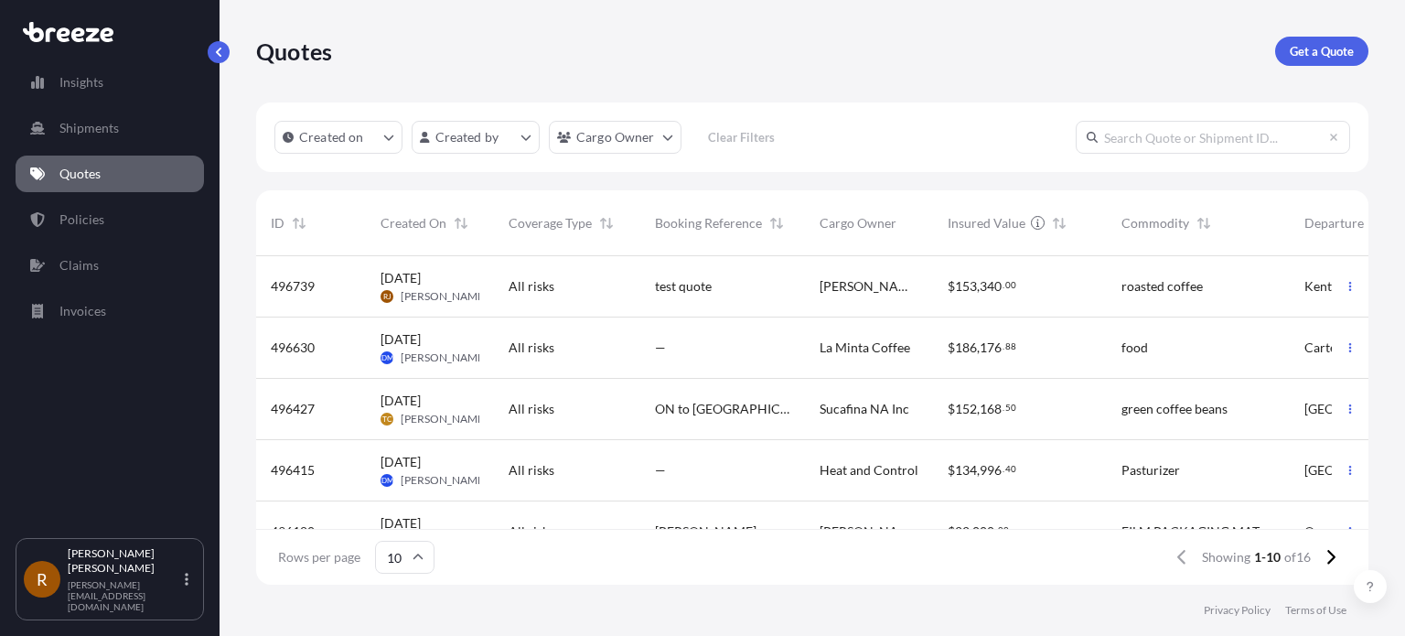
click at [294, 407] on span "496427" at bounding box center [293, 409] width 44 height 18
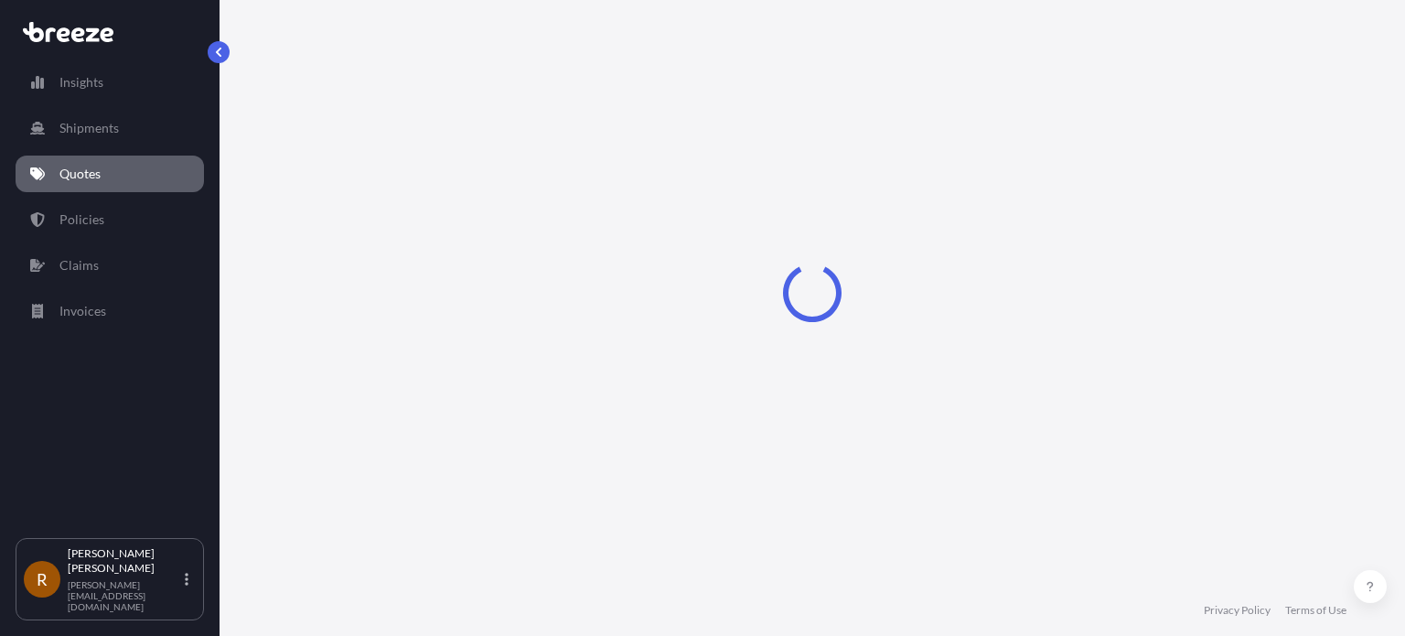
select select "Road"
select select "2"
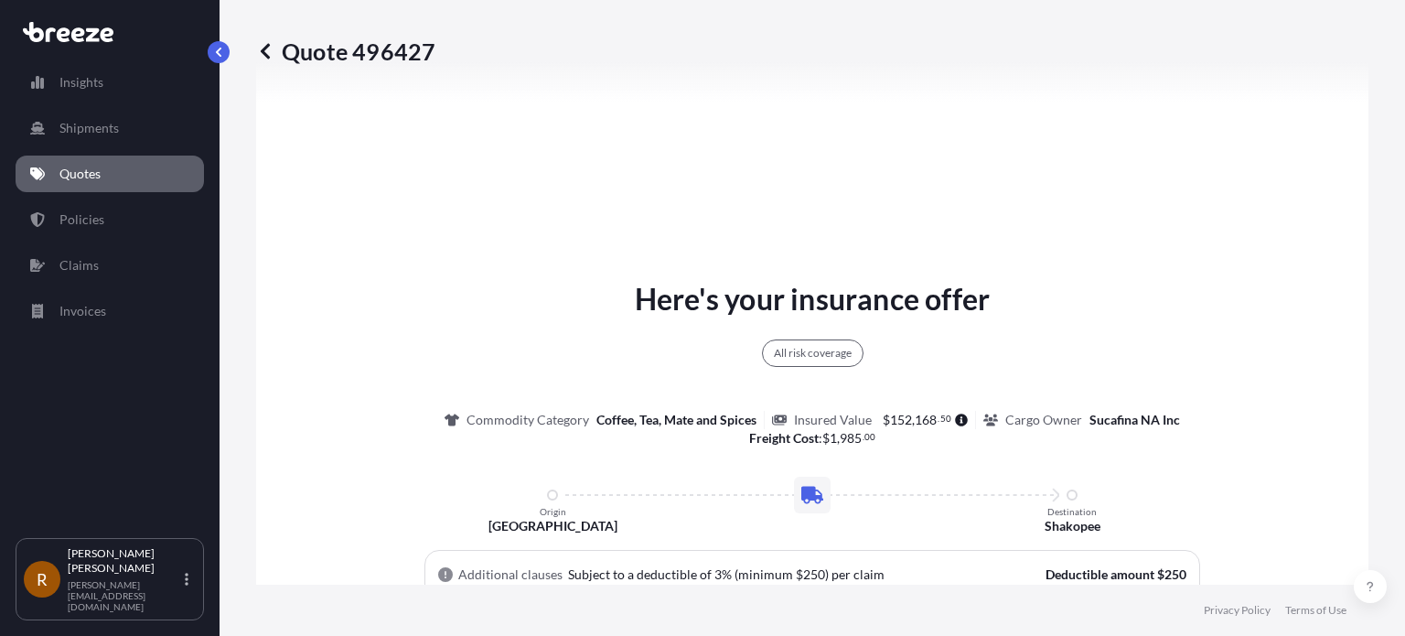
scroll to position [980, 0]
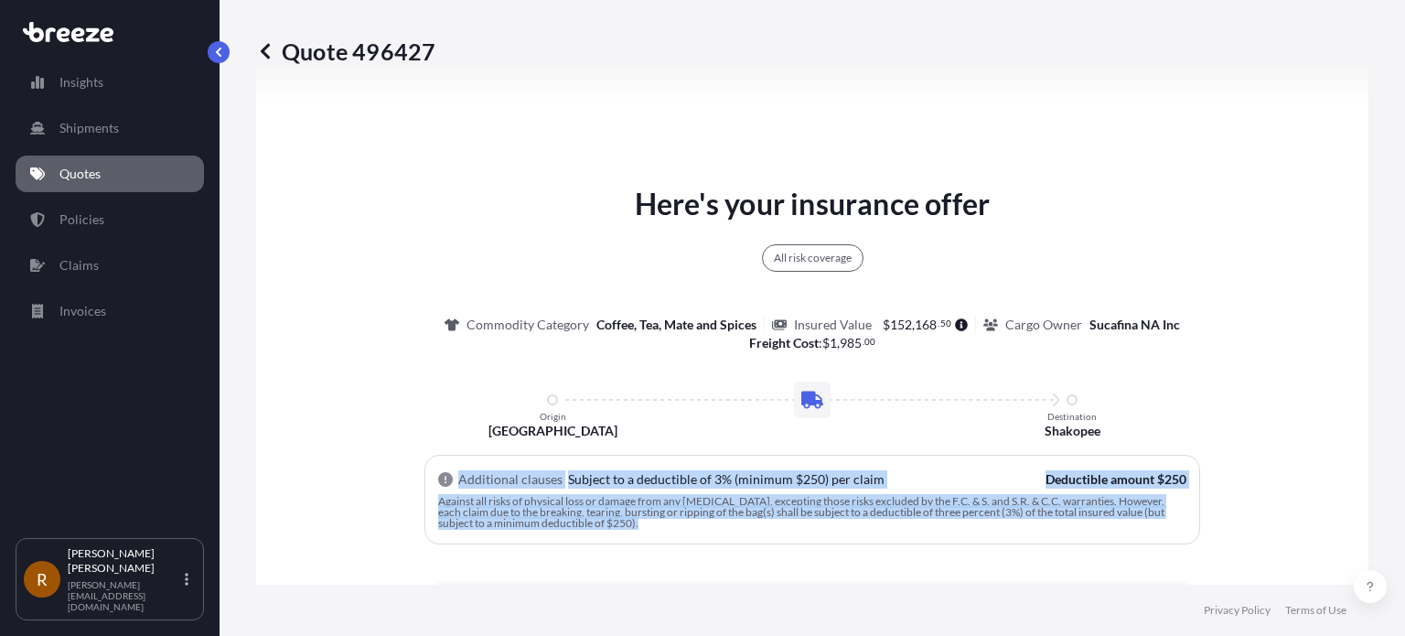
drag, startPoint x: 607, startPoint y: 522, endPoint x: 432, endPoint y: 470, distance: 183.2
click at [432, 470] on div "Additional clauses Subject to a deductible of 3% (minimum $250) per claim Deduc…" at bounding box center [813, 500] width 776 height 90
copy div "Additional clauses Subject to a deductible of 3% (minimum $250) per claim Deduc…"
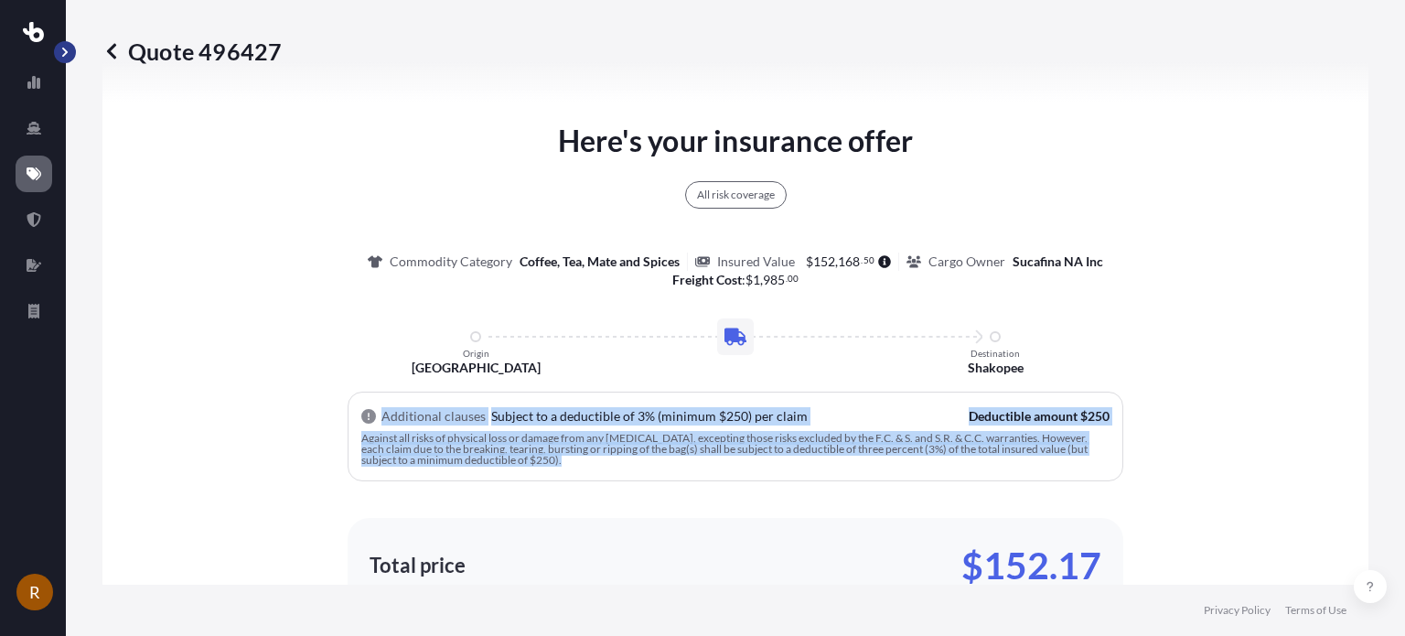
scroll to position [937, 0]
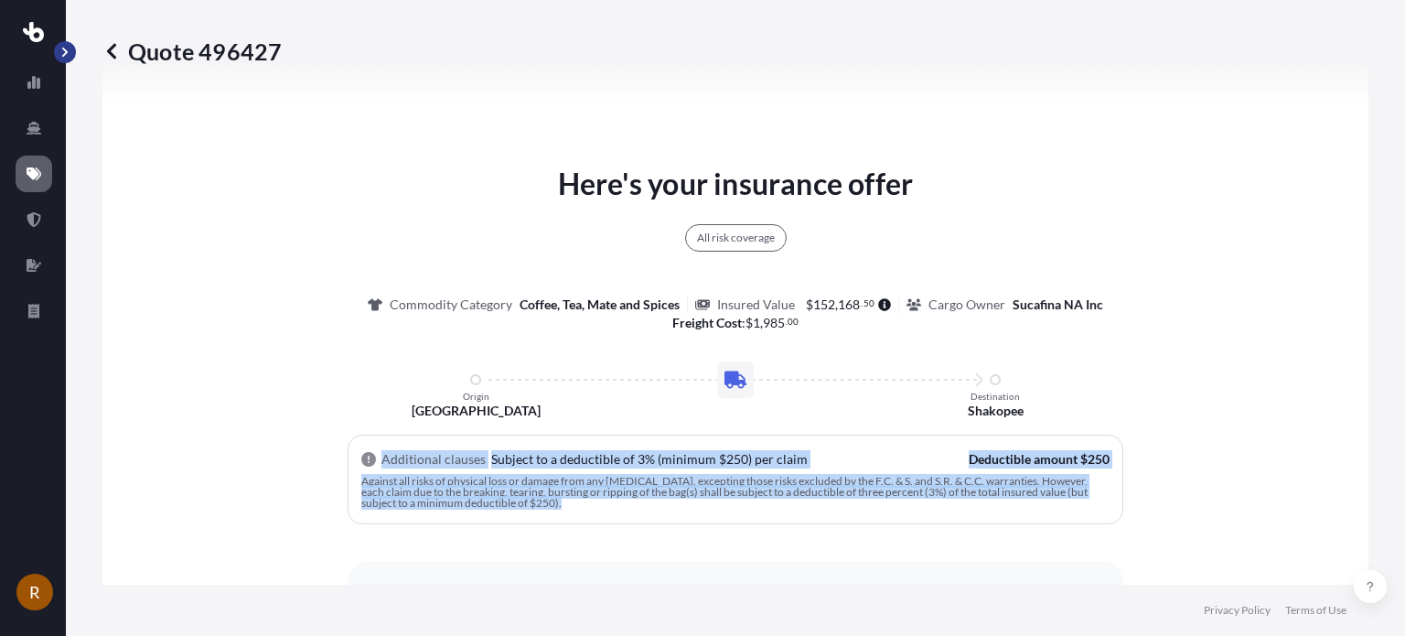
click at [64, 45] on button "button" at bounding box center [65, 52] width 22 height 22
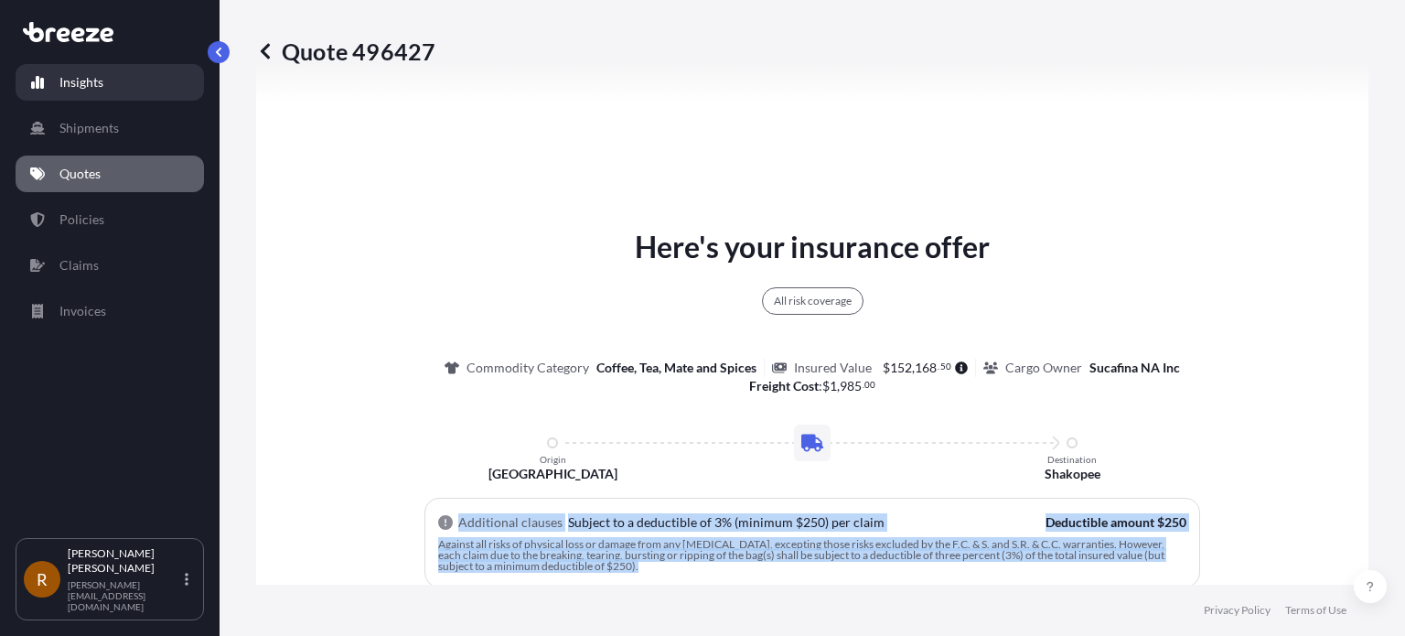
scroll to position [980, 0]
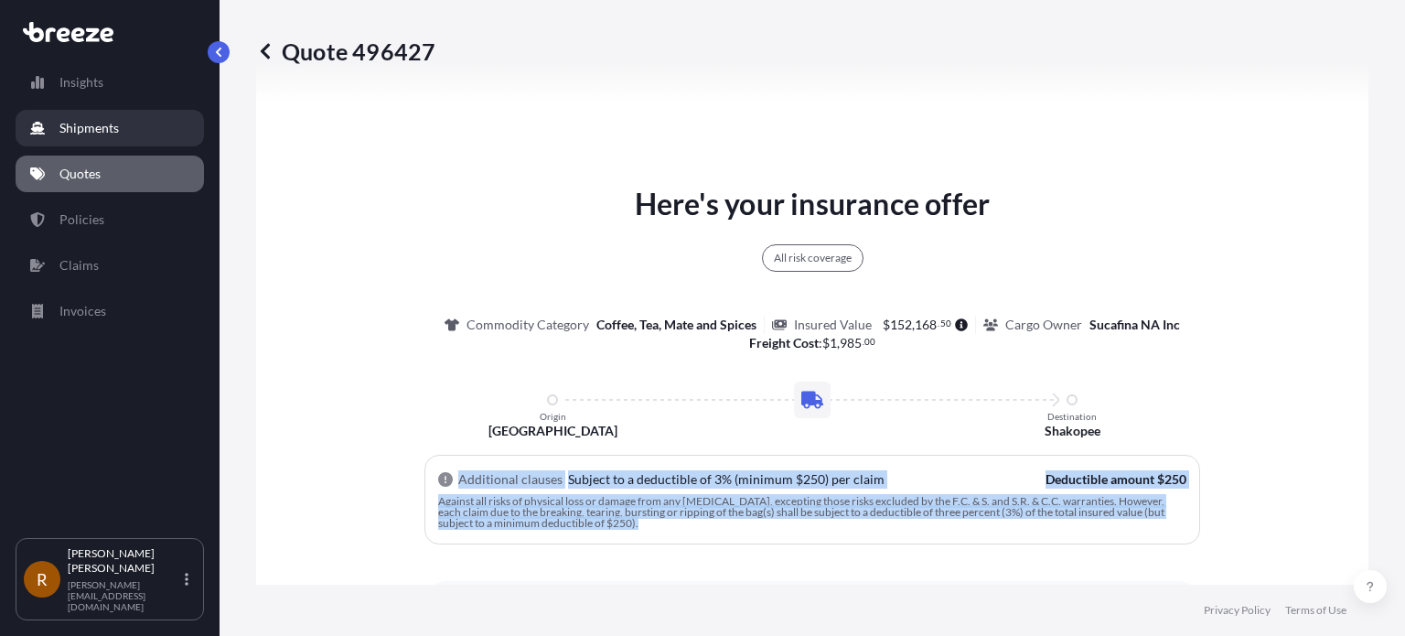
click at [80, 124] on p "Shipments" at bounding box center [88, 128] width 59 height 18
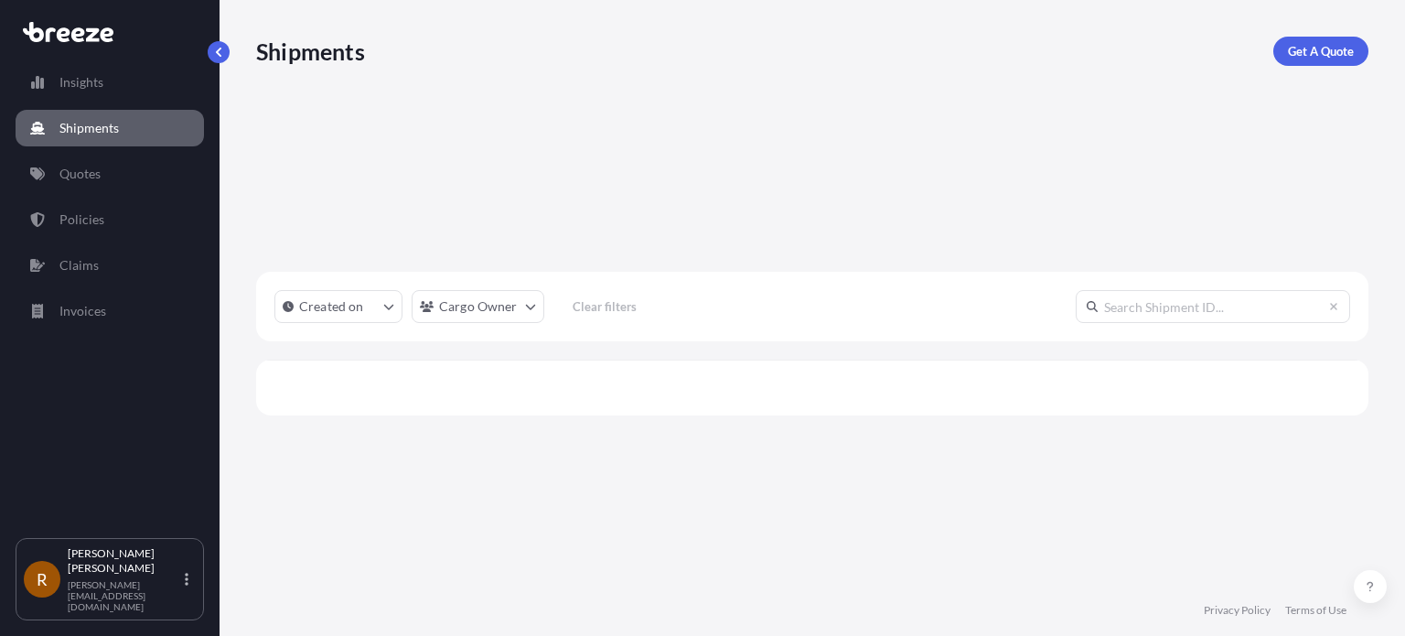
scroll to position [325, 1098]
click at [88, 171] on p "Quotes" at bounding box center [79, 174] width 41 height 18
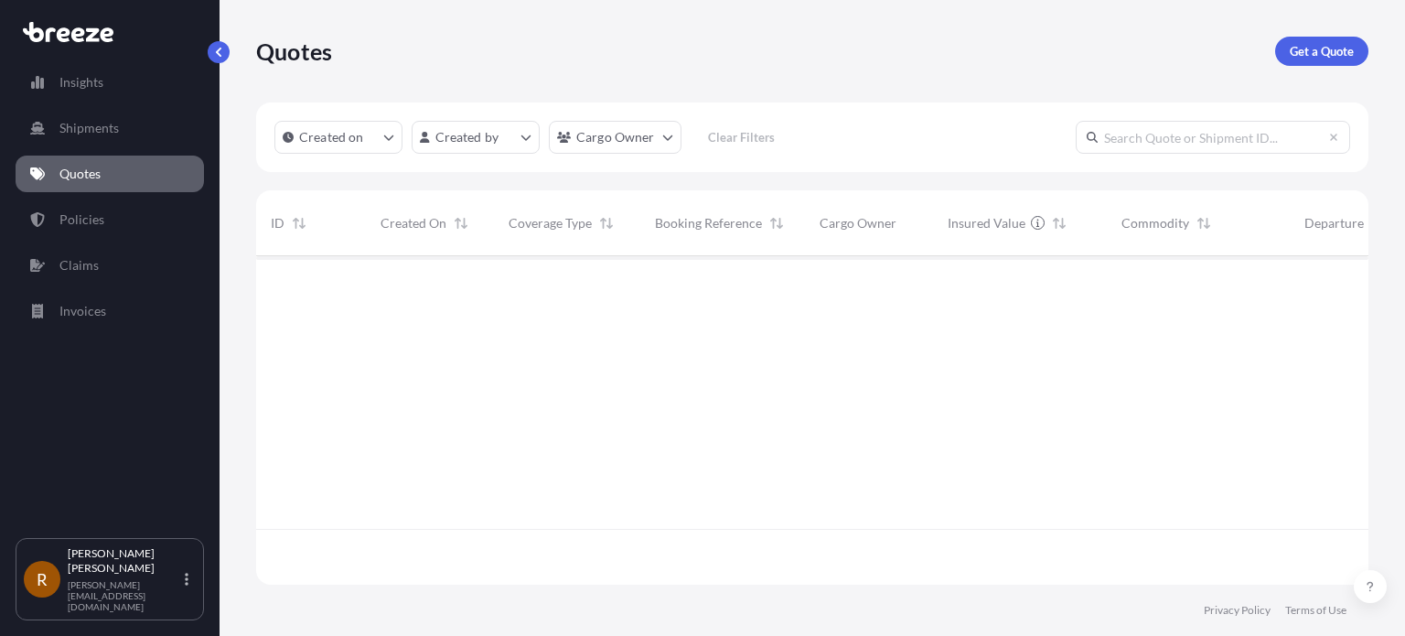
scroll to position [325, 1098]
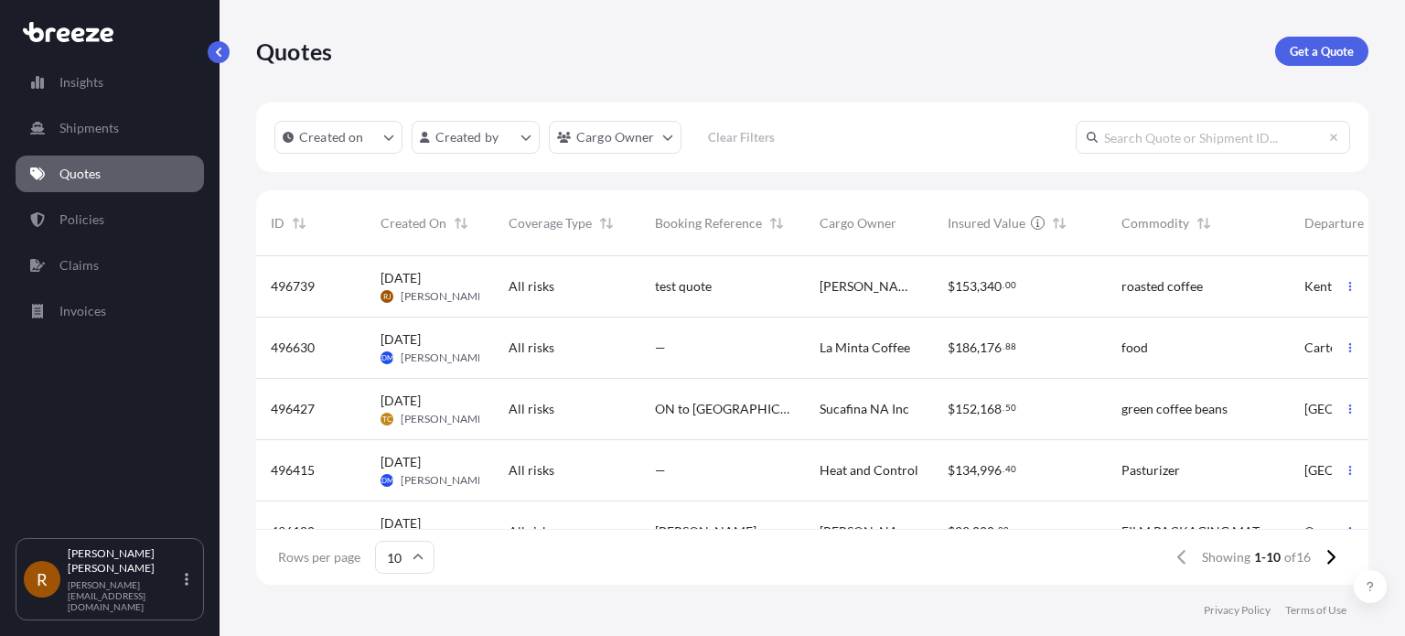
click at [304, 462] on span "496415" at bounding box center [293, 470] width 44 height 18
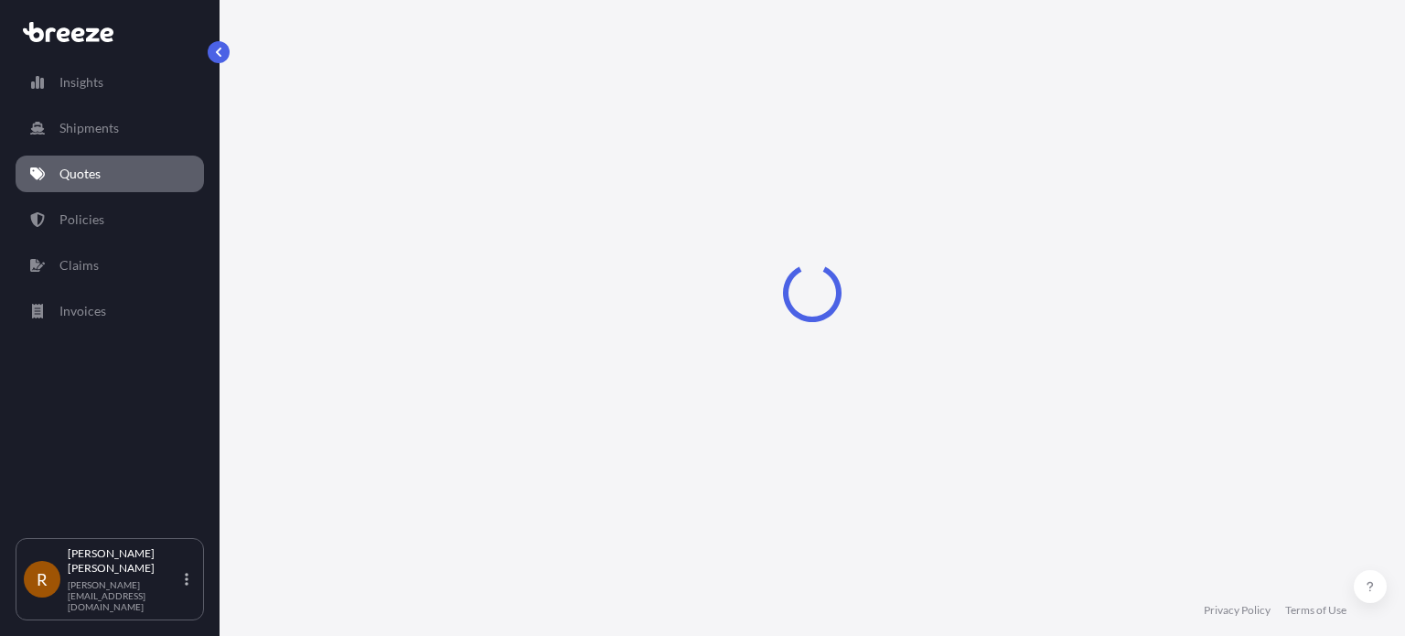
select select "Road"
select select "1"
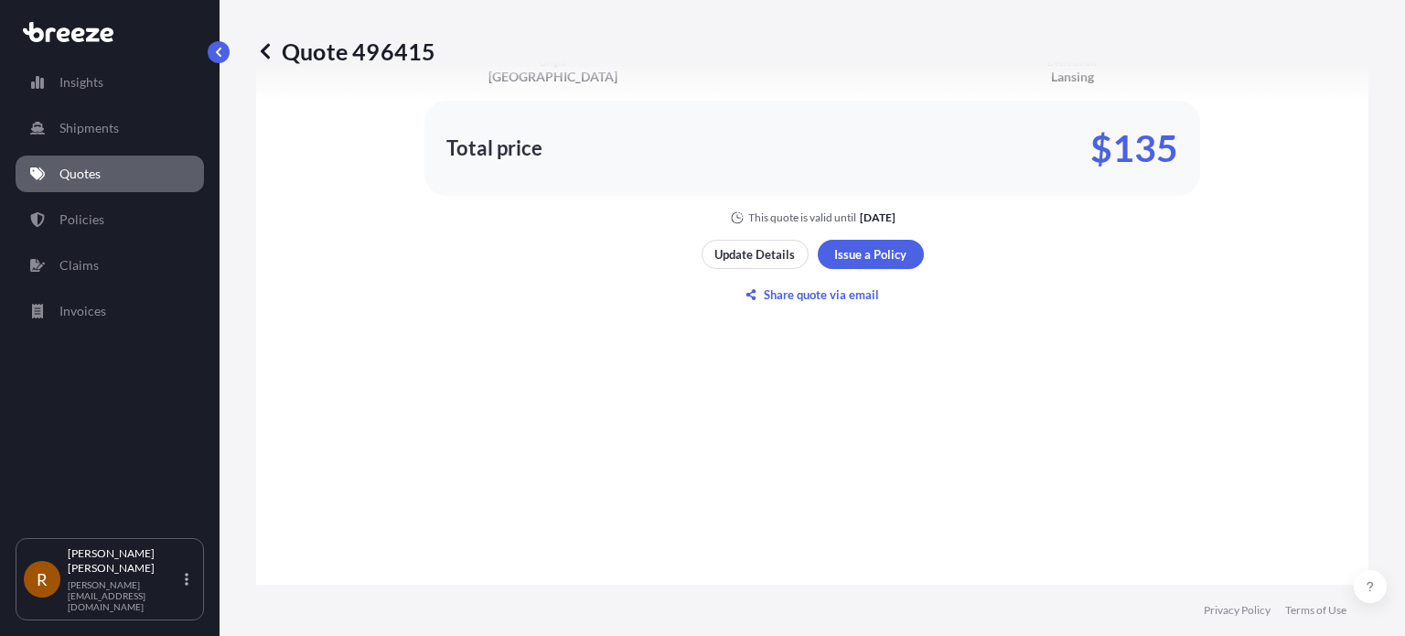
scroll to position [1346, 0]
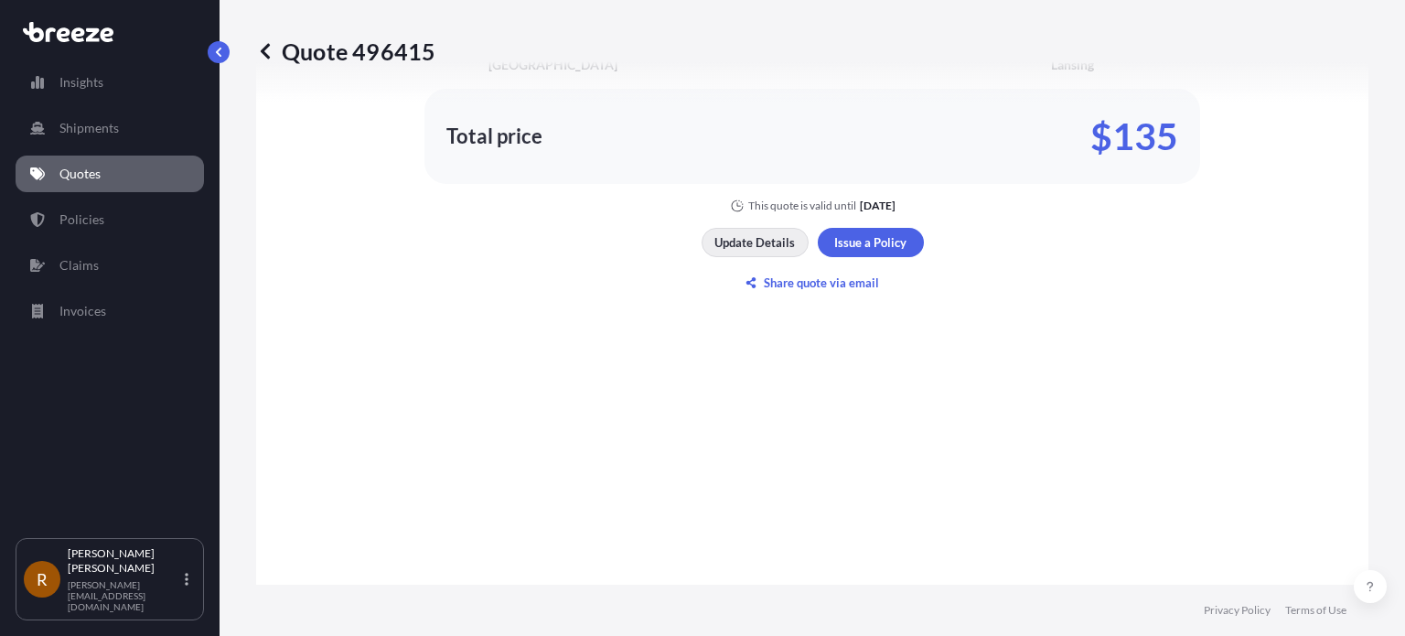
click at [758, 237] on p "Update Details" at bounding box center [755, 242] width 81 height 18
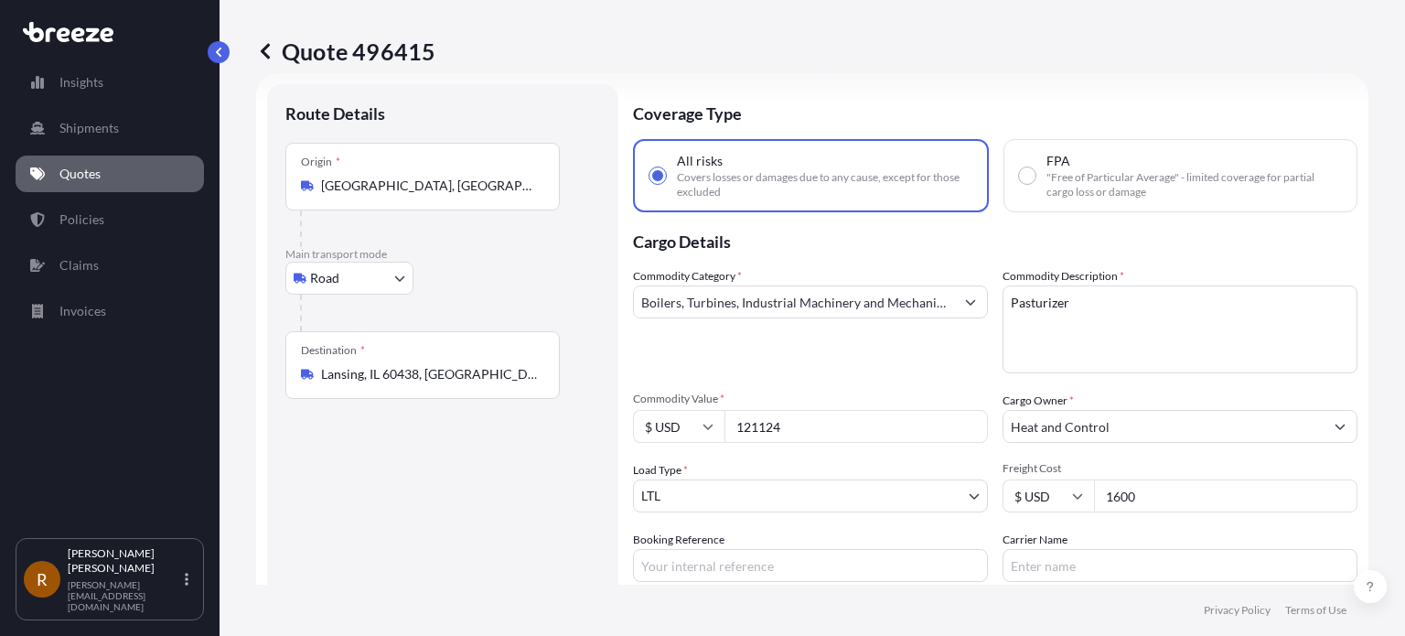
scroll to position [0, 0]
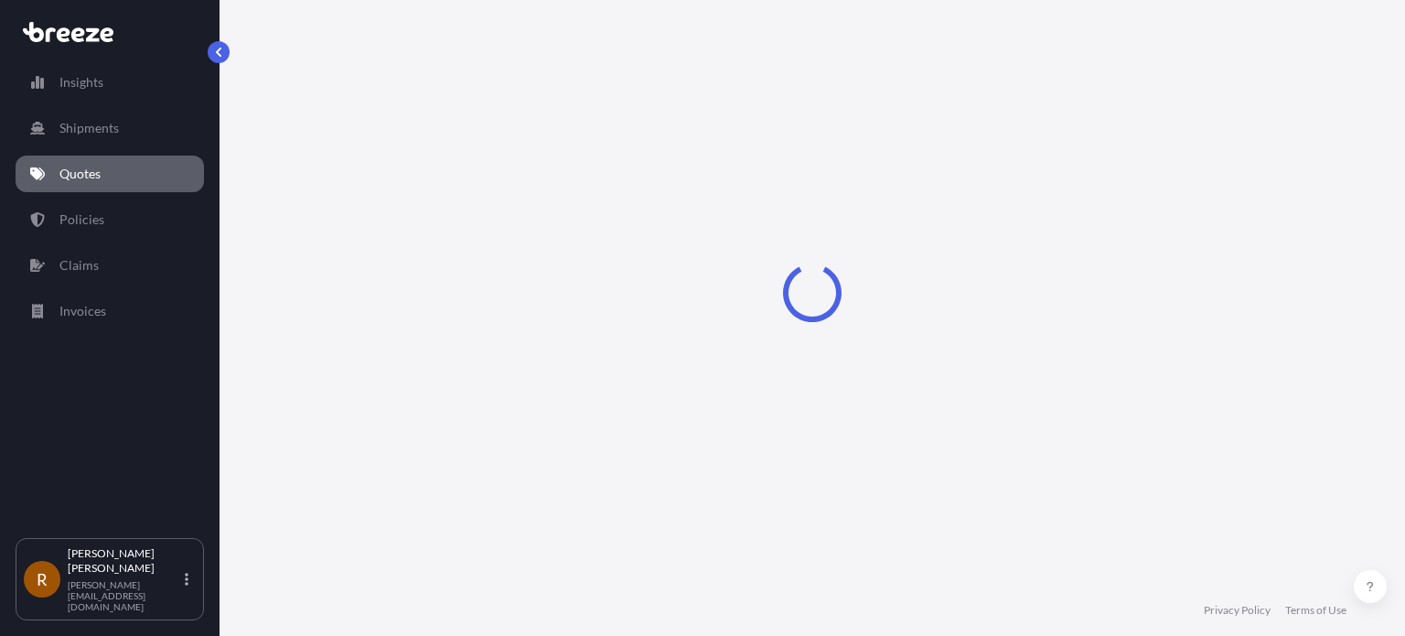
select select "Road"
select select "2"
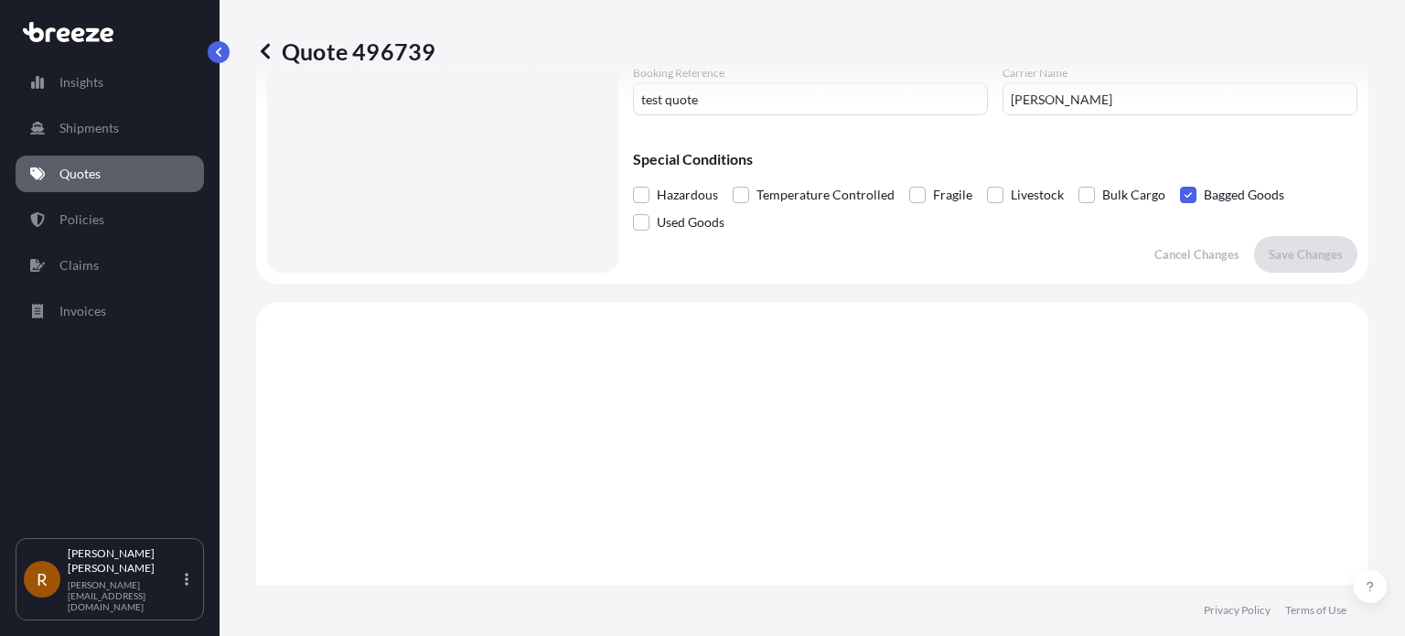
scroll to position [156, 0]
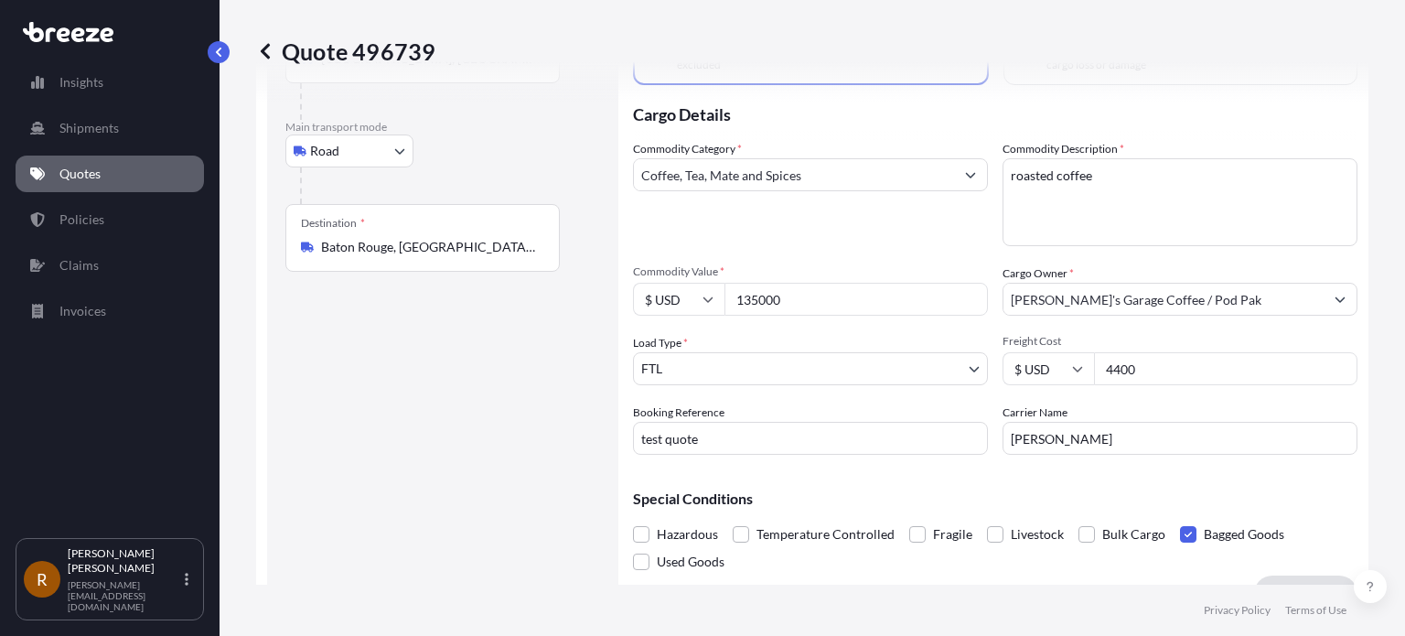
drag, startPoint x: 803, startPoint y: 296, endPoint x: 720, endPoint y: 301, distance: 83.4
click at [715, 299] on div "$ USD 135000" at bounding box center [810, 299] width 355 height 33
type input "135000"
click at [704, 294] on icon at bounding box center [708, 299] width 11 height 11
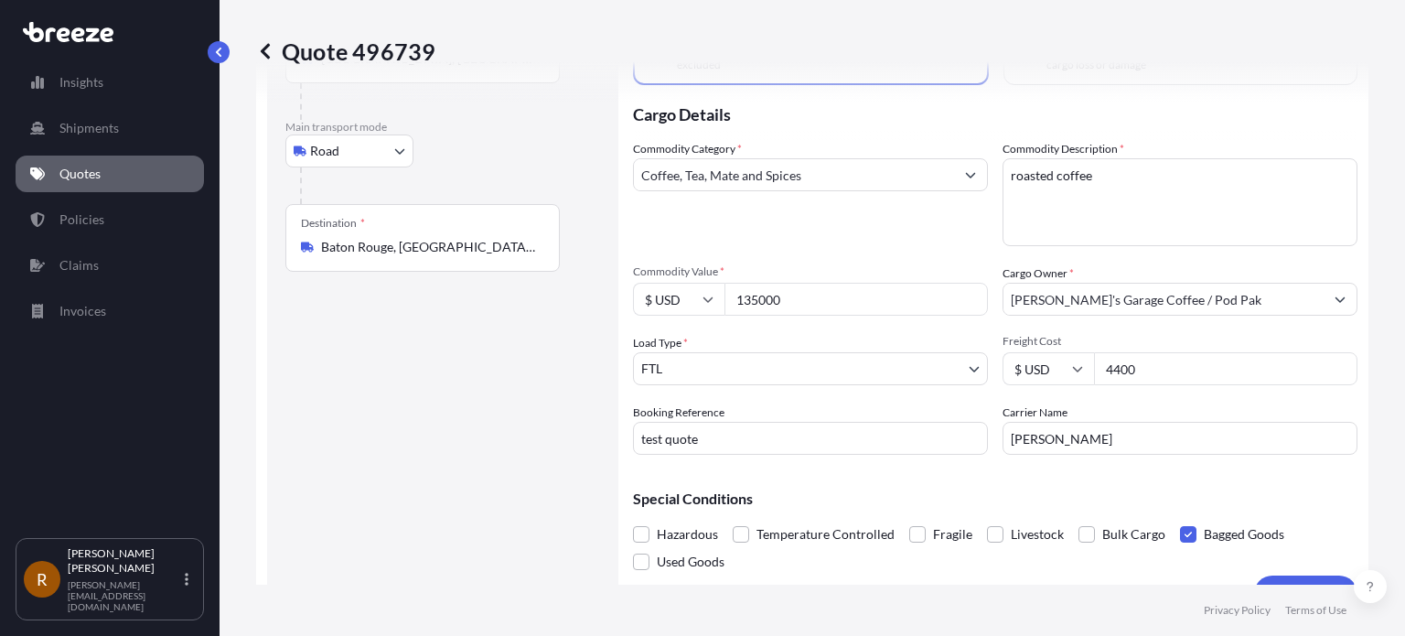
click at [781, 296] on input "135000" at bounding box center [856, 299] width 263 height 33
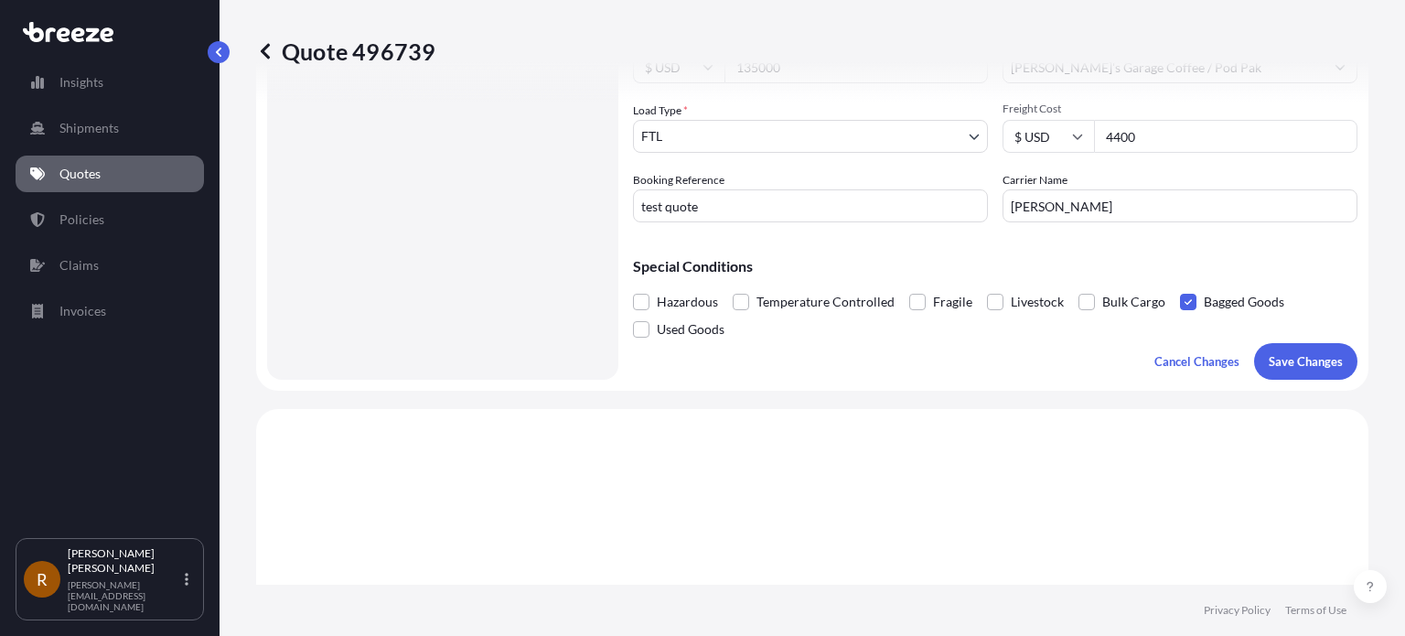
scroll to position [431, 0]
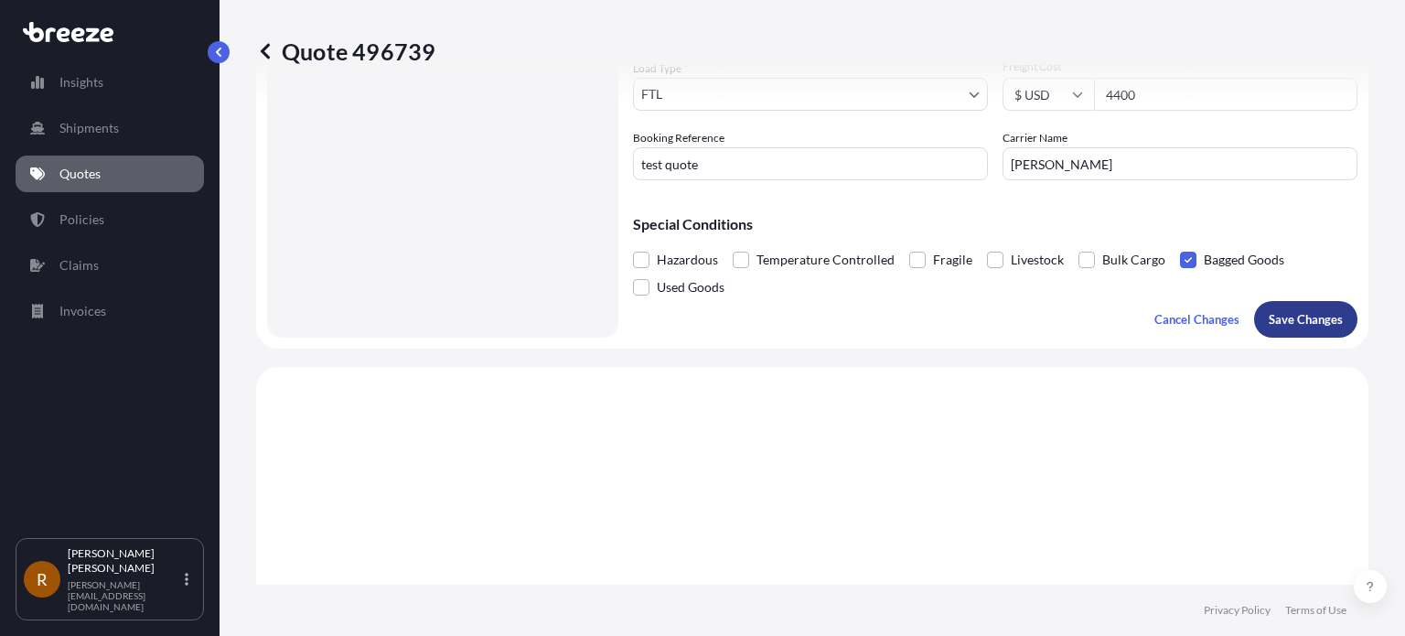
click at [1283, 324] on p "Save Changes" at bounding box center [1306, 319] width 74 height 18
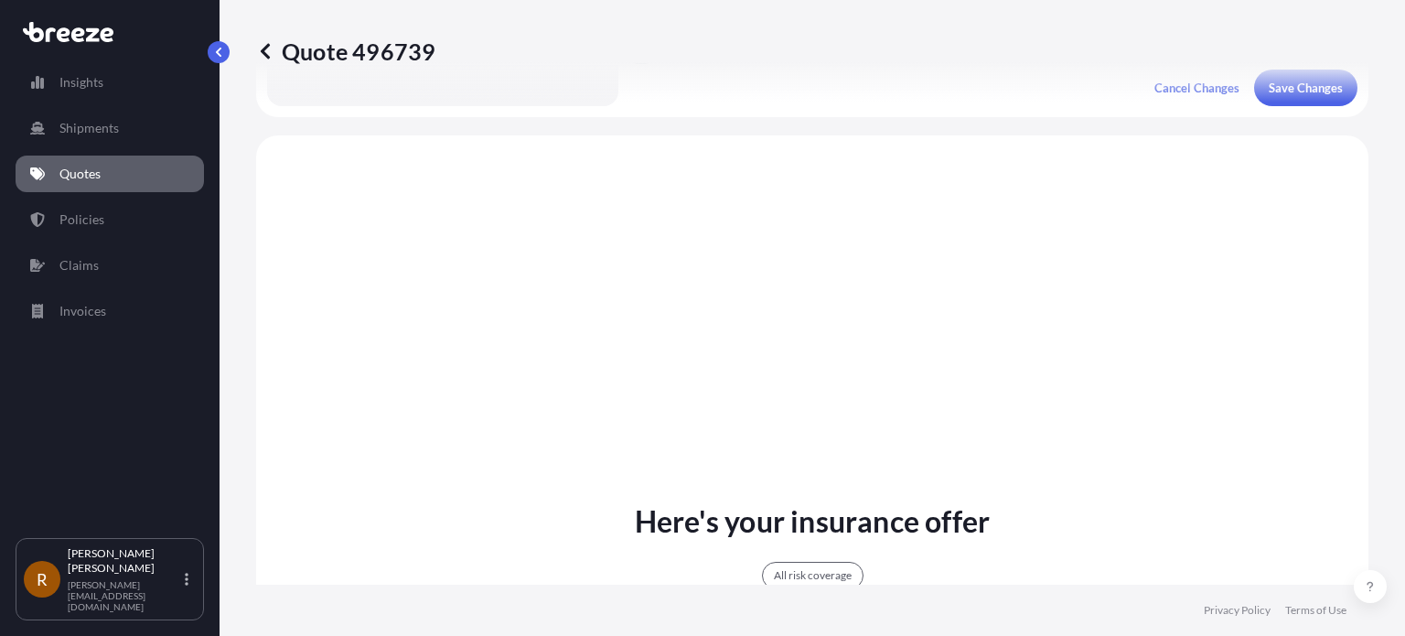
scroll to position [705, 0]
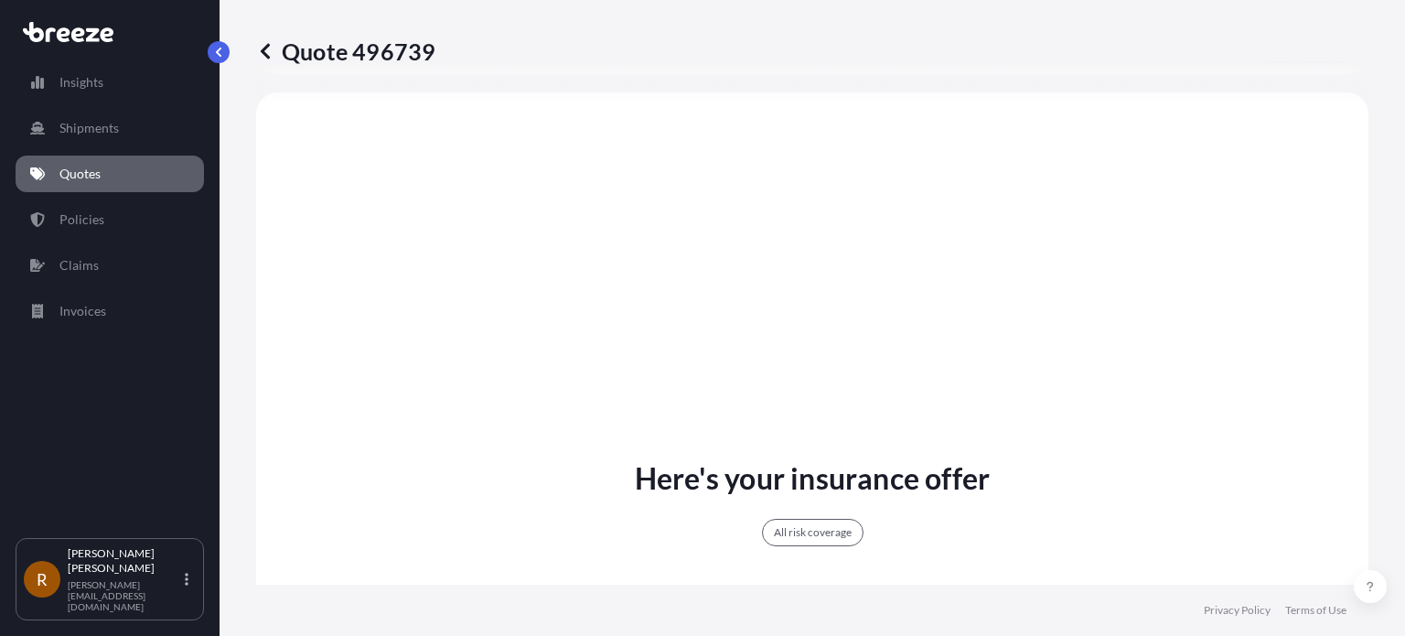
select select "Road"
select select "2"
click at [807, 535] on div "All risk coverage" at bounding box center [813, 532] width 102 height 27
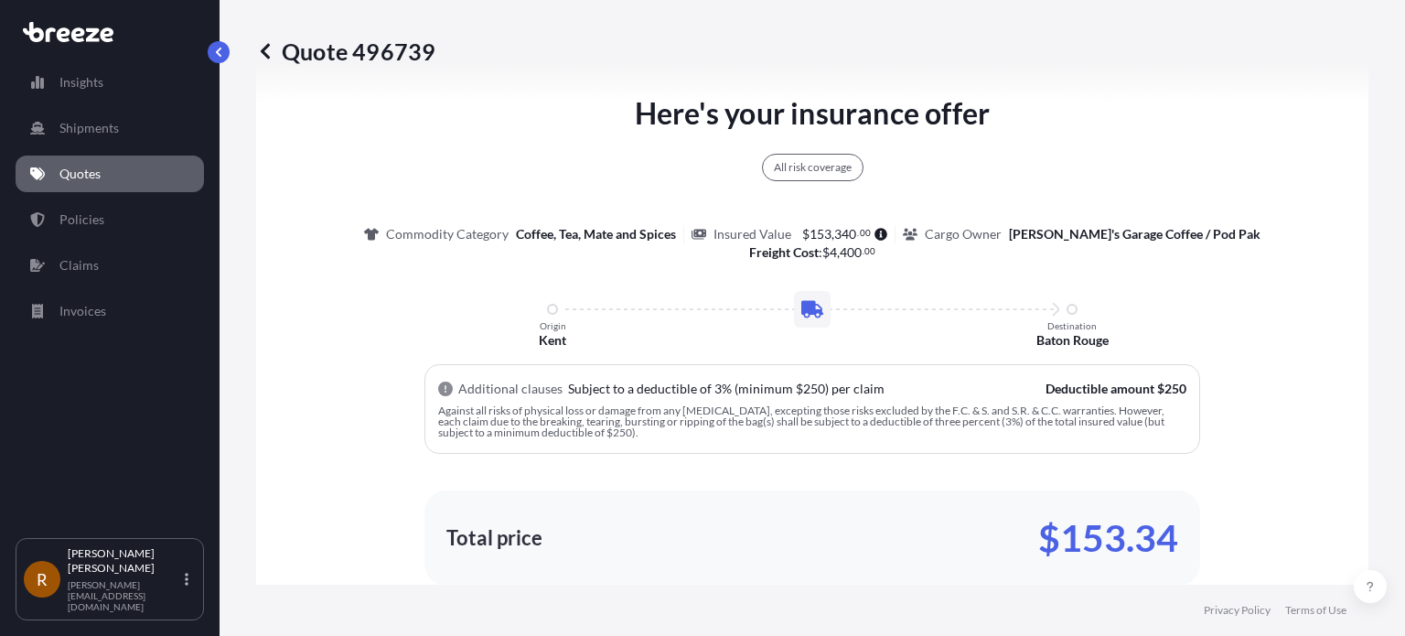
scroll to position [1071, 0]
